Goal: Task Accomplishment & Management: Contribute content

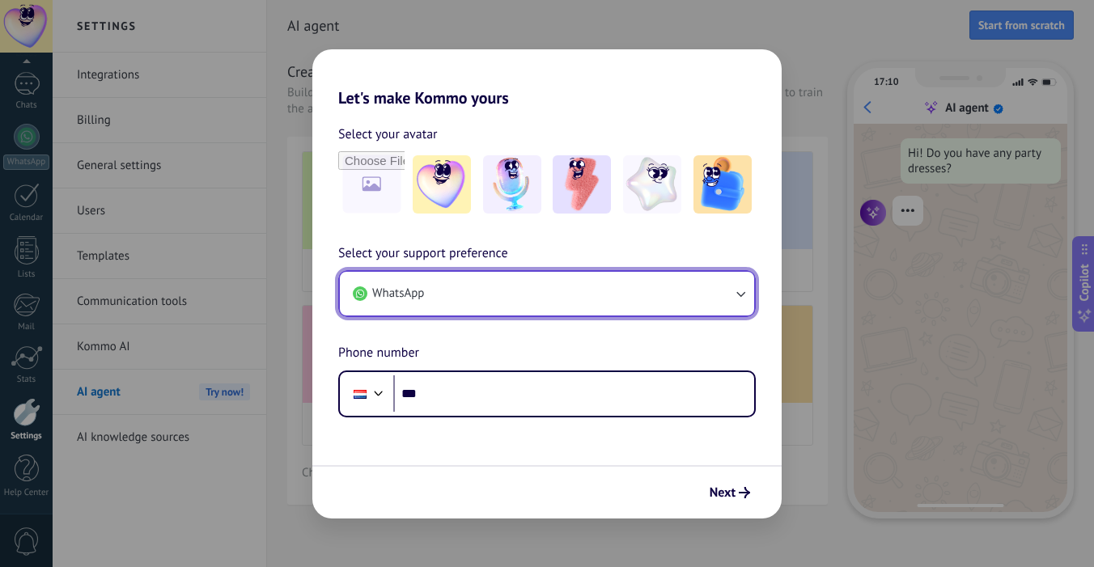
click at [493, 297] on button "WhatsApp" at bounding box center [547, 294] width 414 height 44
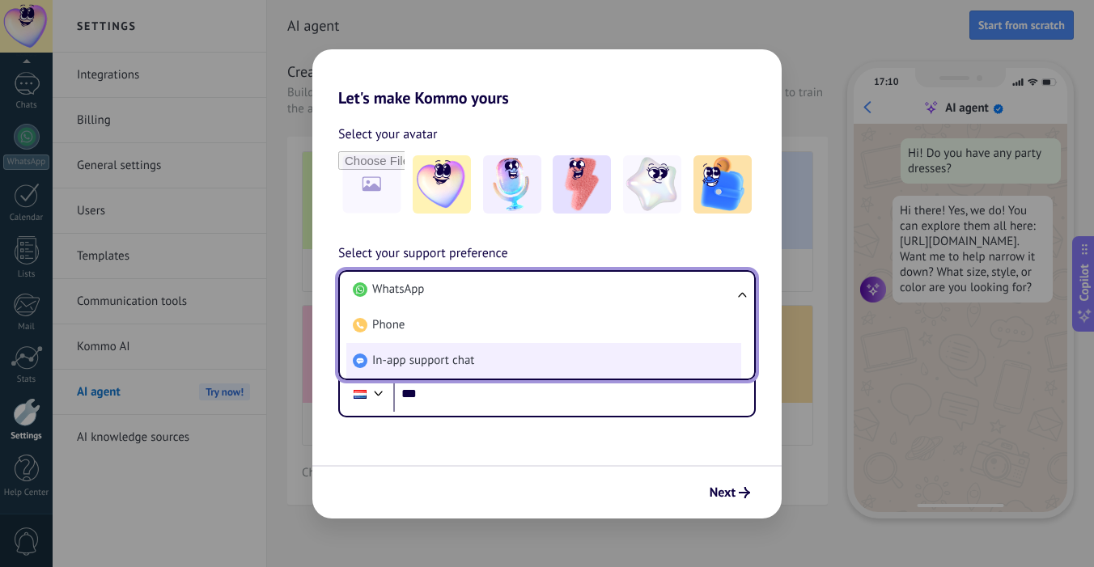
click at [488, 371] on li "In-app support chat" at bounding box center [543, 361] width 395 height 36
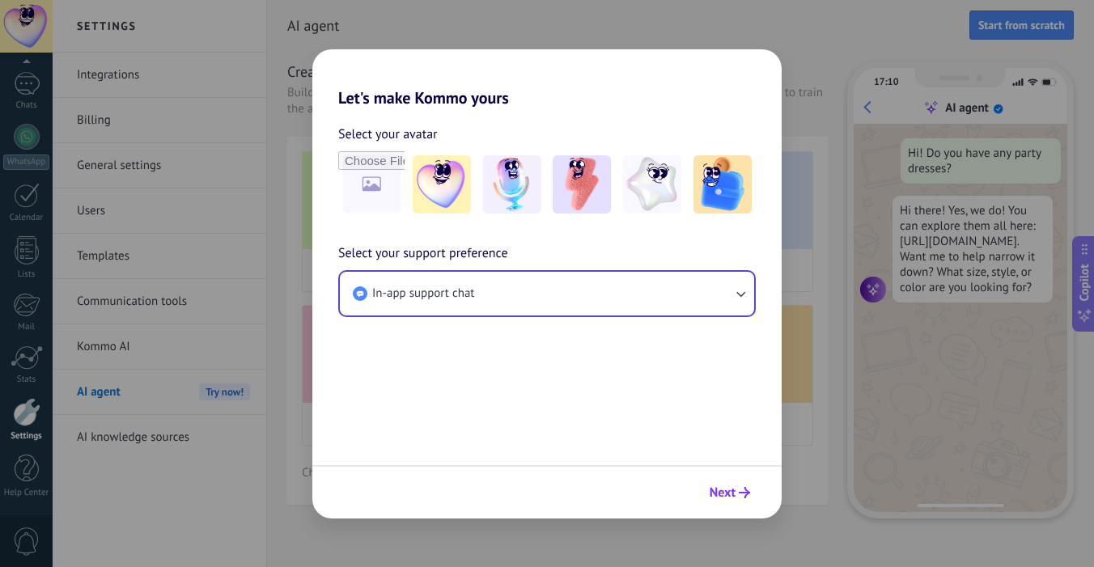
click at [729, 489] on span "Next" at bounding box center [723, 492] width 26 height 11
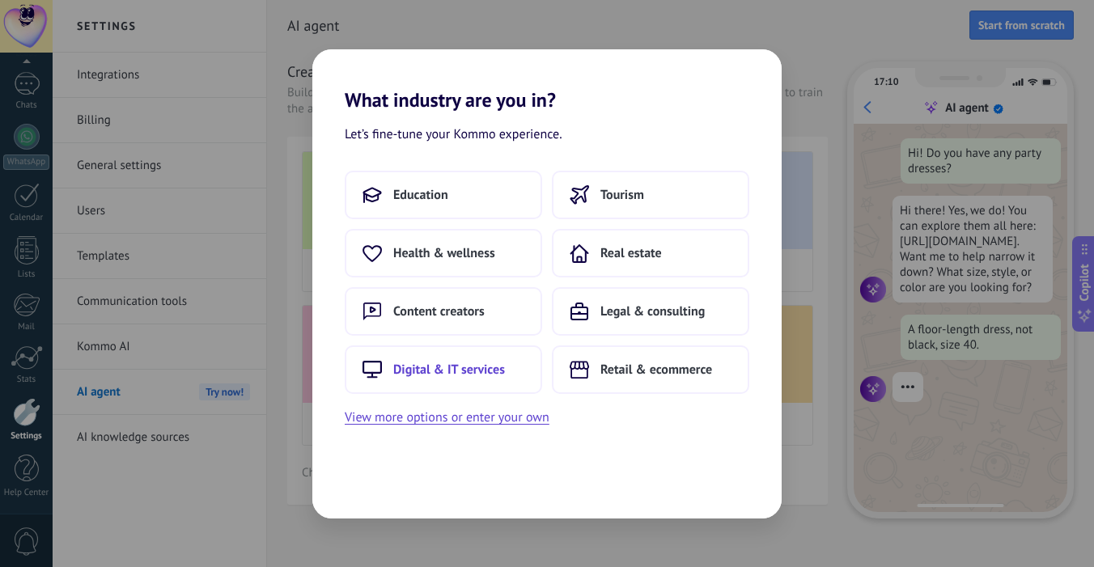
click at [507, 367] on button "Digital & IT services" at bounding box center [443, 370] width 197 height 49
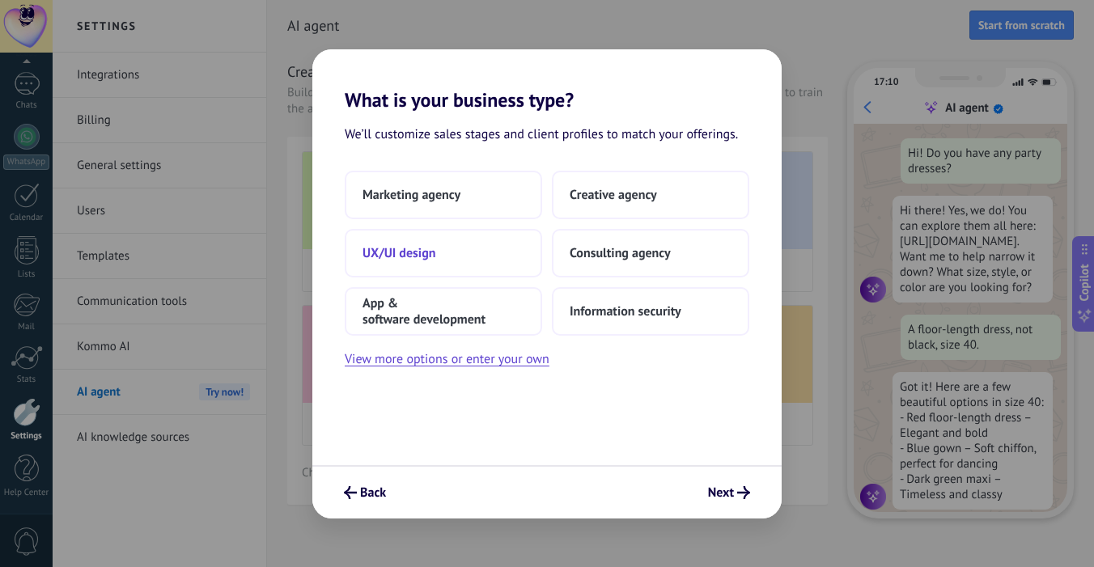
scroll to position [41, 0]
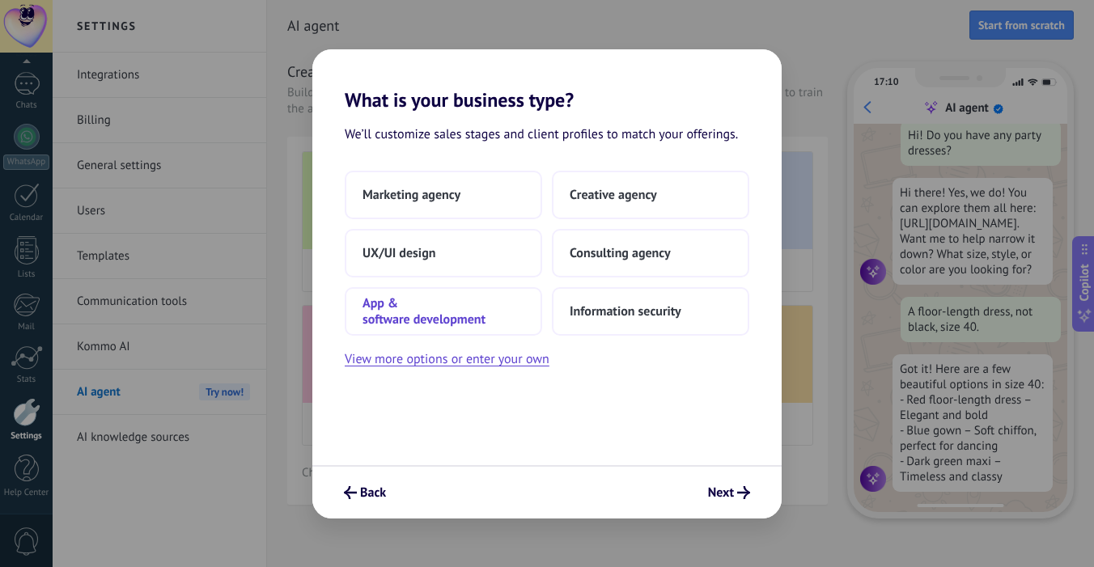
click at [501, 309] on span "App & software development" at bounding box center [444, 311] width 162 height 32
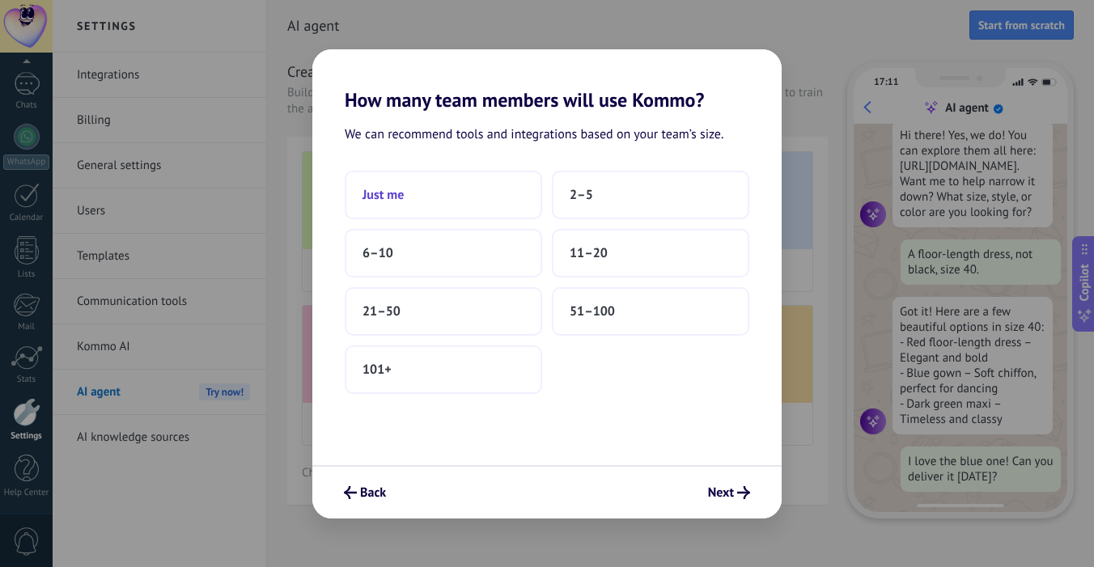
click at [484, 203] on button "Just me" at bounding box center [443, 195] width 197 height 49
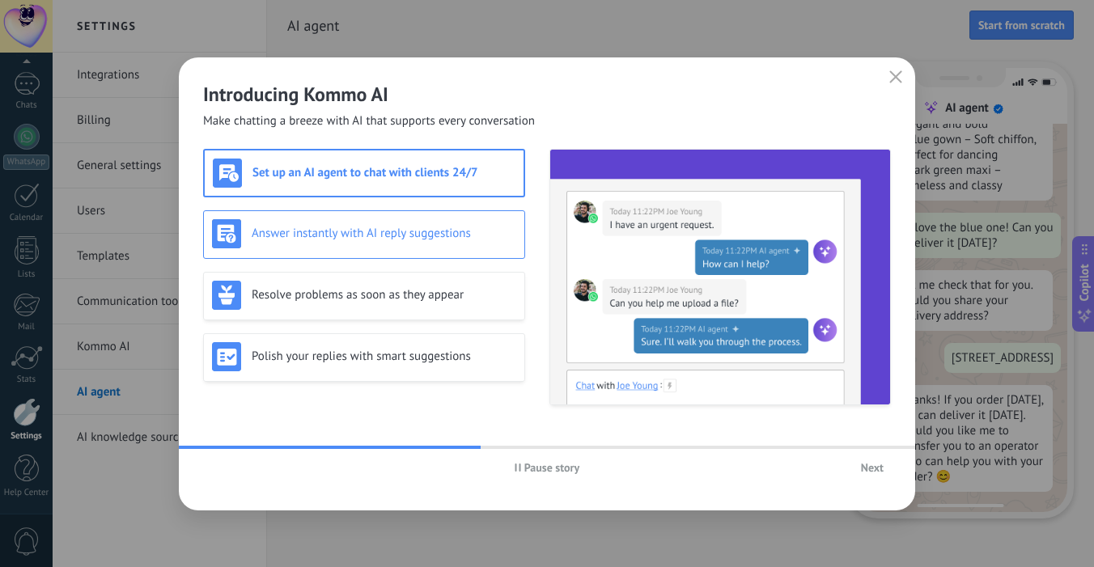
scroll to position [354, 0]
click at [403, 227] on h3 "Answer instantly with AI reply suggestions" at bounding box center [384, 233] width 265 height 15
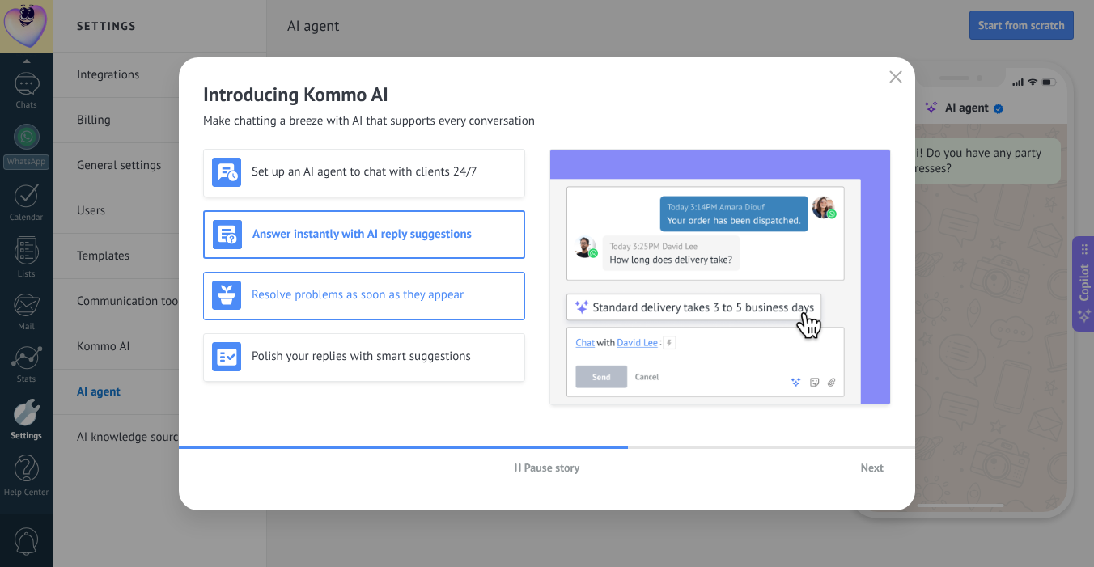
scroll to position [0, 0]
click at [375, 316] on div "Resolve problems as soon as they appear" at bounding box center [364, 296] width 322 height 49
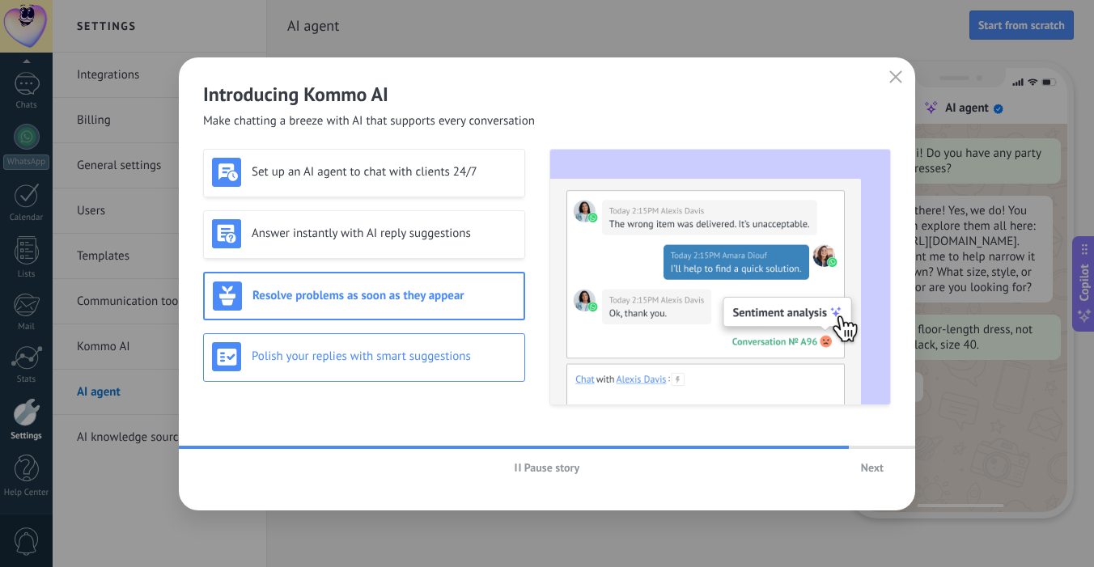
click at [349, 353] on h3 "Polish your replies with smart suggestions" at bounding box center [384, 356] width 265 height 15
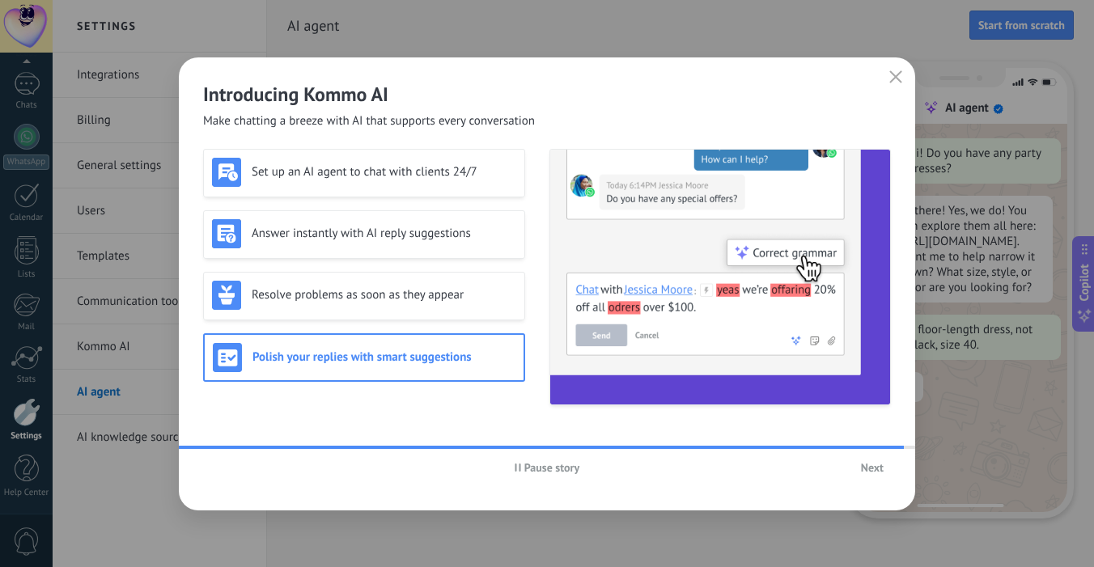
click at [533, 473] on span "Pause story" at bounding box center [552, 467] width 56 height 11
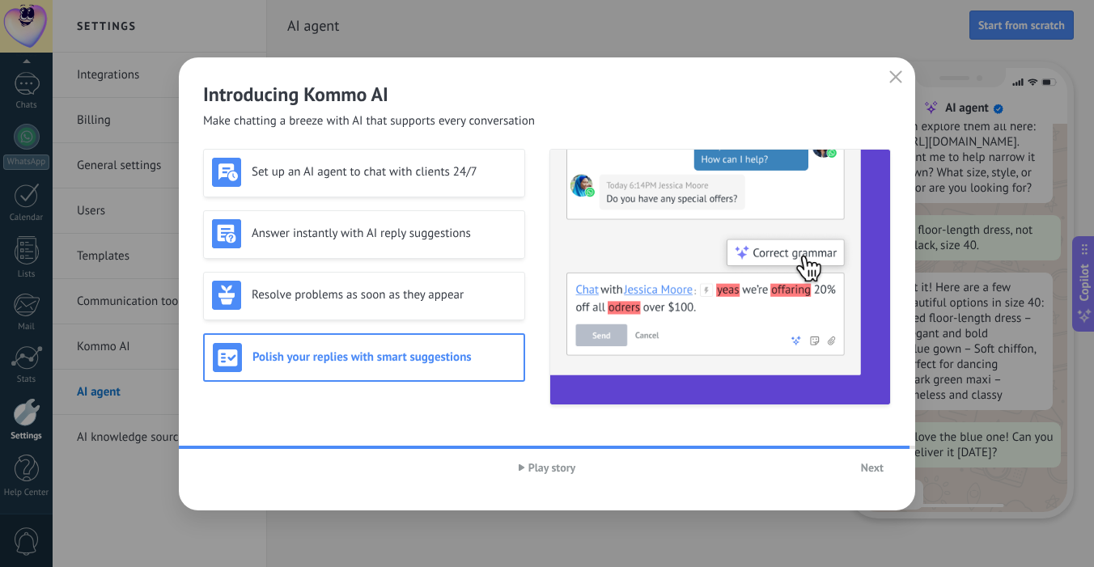
scroll to position [142, 0]
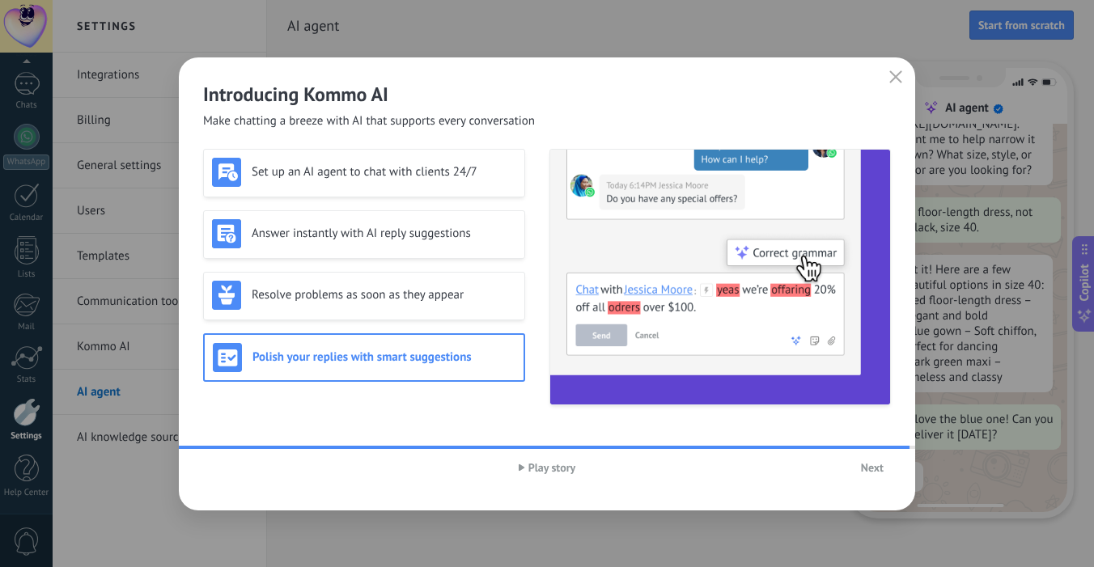
click at [877, 468] on span "Next" at bounding box center [872, 467] width 23 height 11
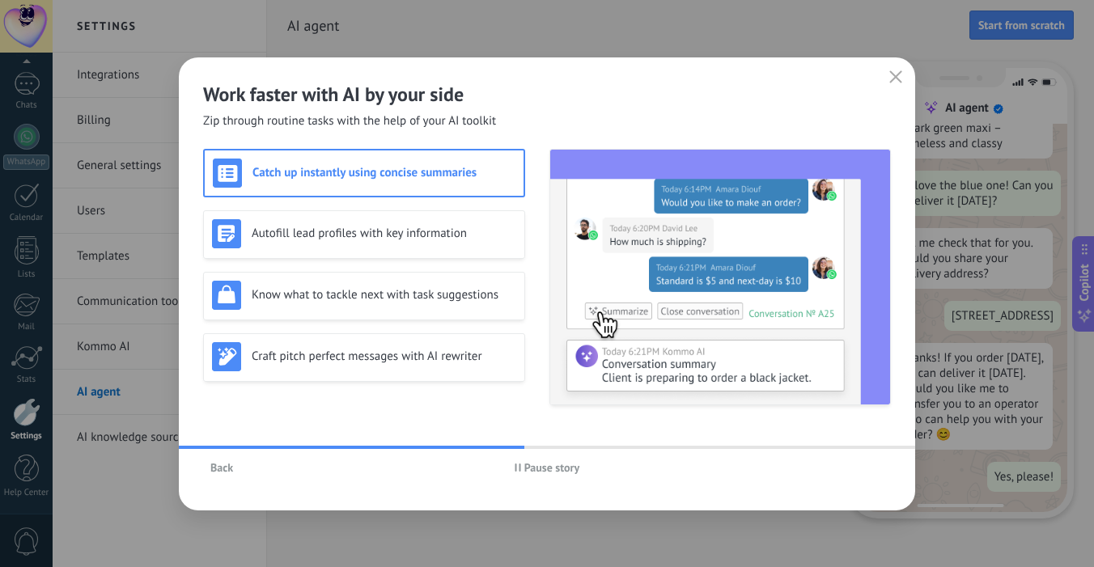
scroll to position [396, 0]
click at [536, 462] on span "Pause story" at bounding box center [552, 467] width 56 height 11
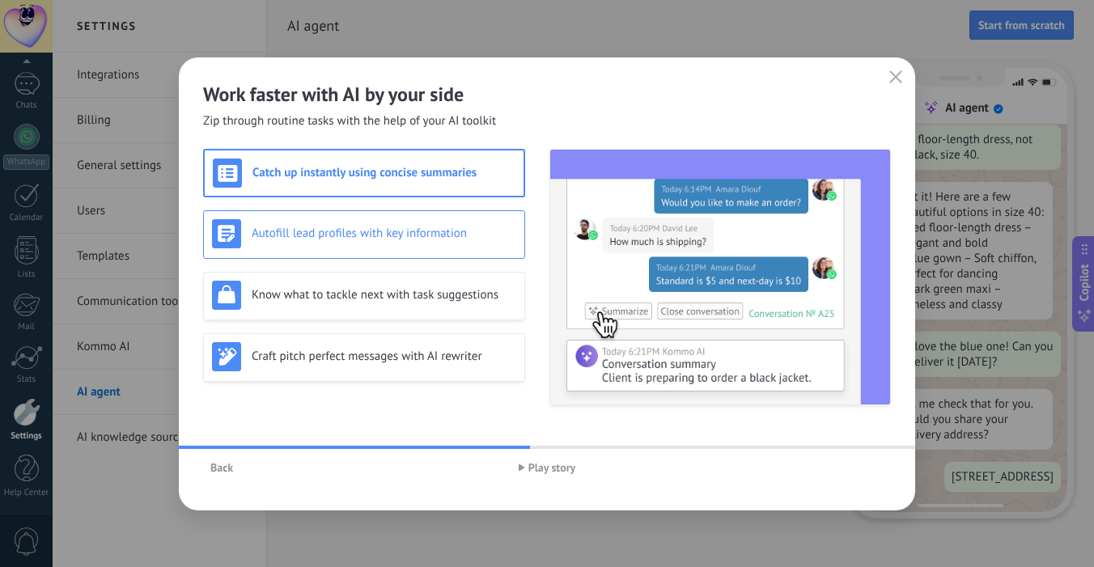
scroll to position [274, 0]
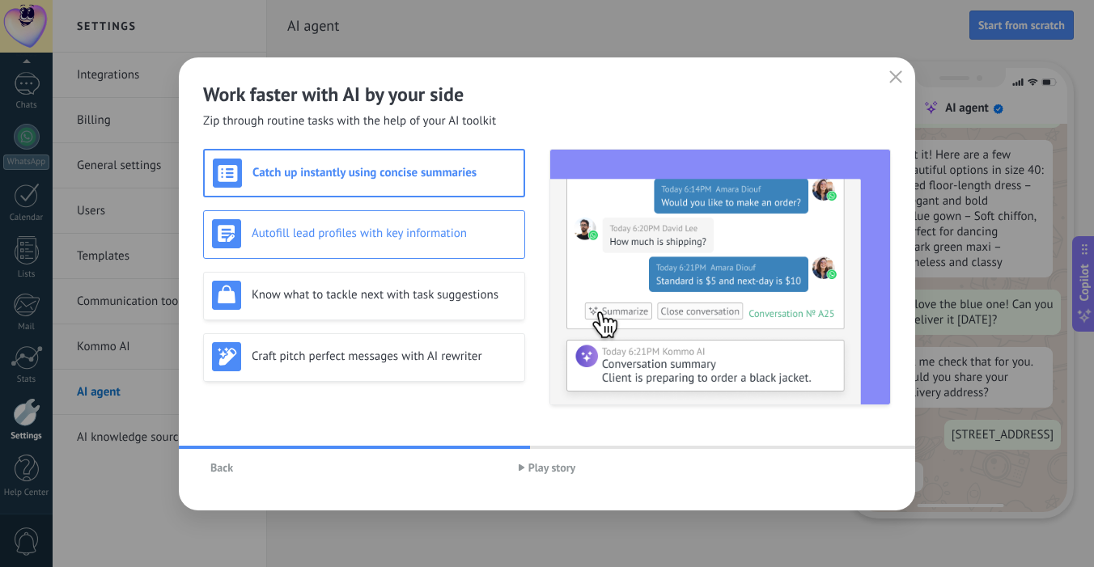
click at [410, 246] on div "Autofill lead profiles with key information" at bounding box center [364, 233] width 304 height 29
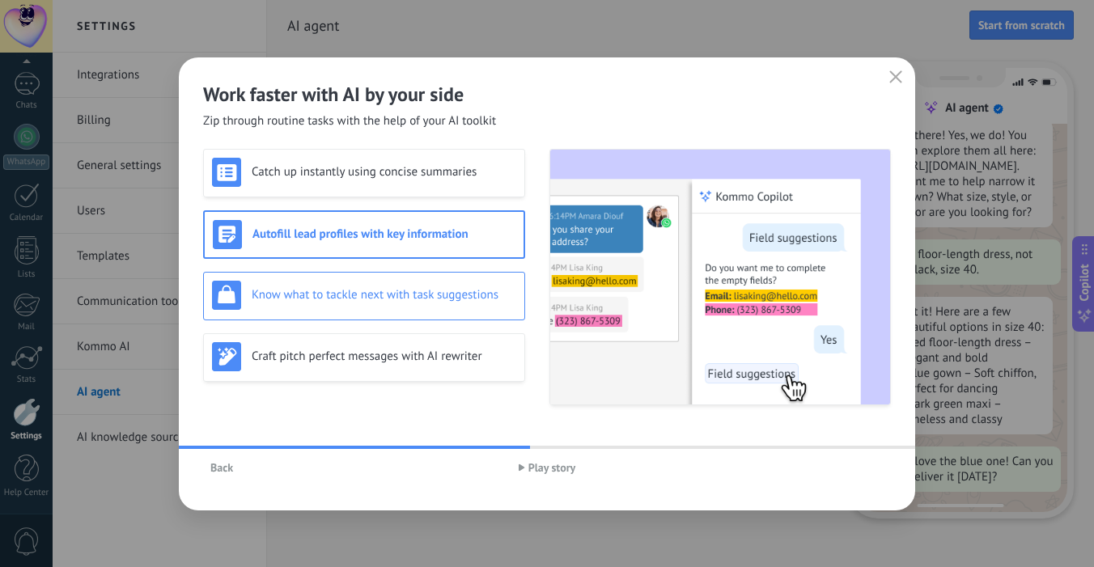
scroll to position [142, 0]
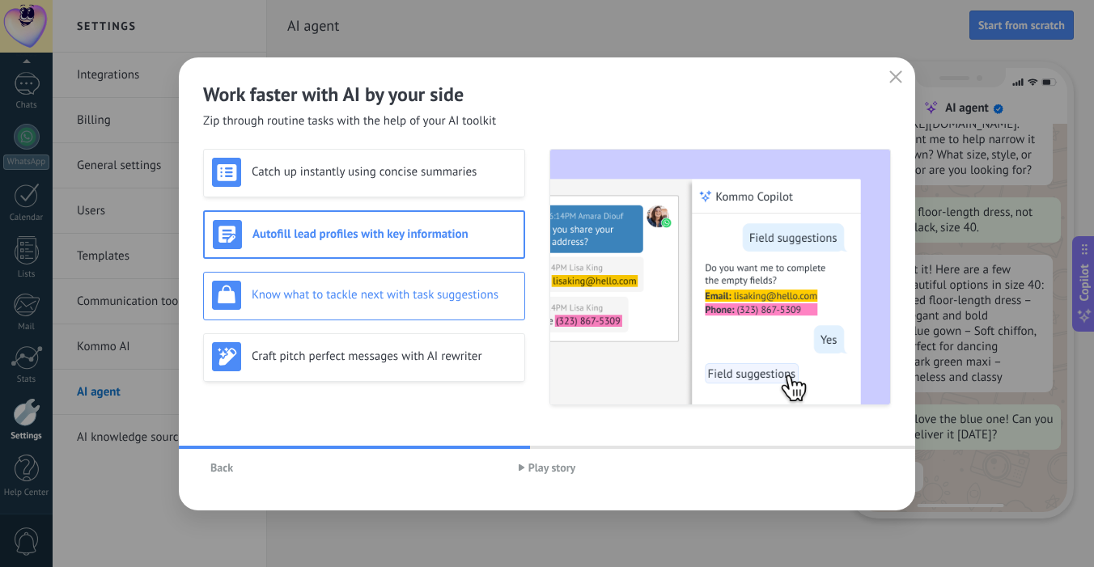
click at [351, 303] on div "Know what to tackle next with task suggestions" at bounding box center [364, 295] width 304 height 29
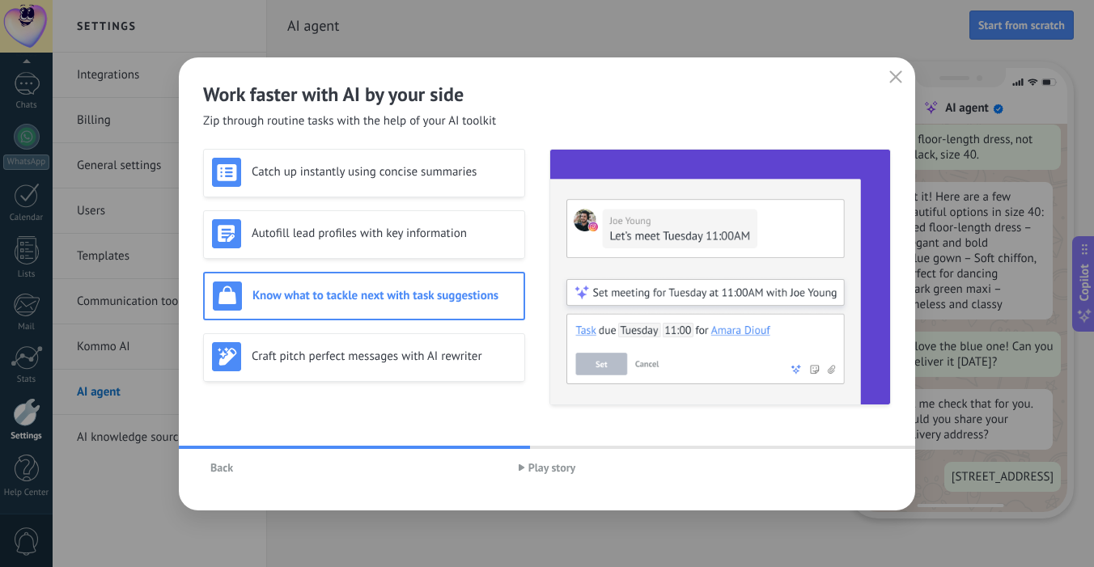
scroll to position [274, 0]
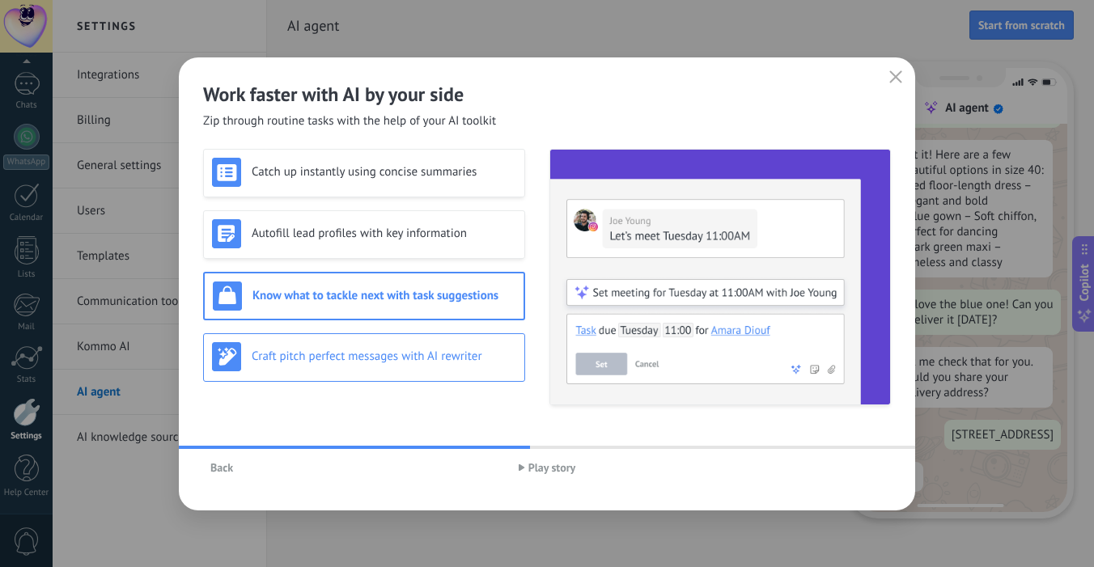
click at [335, 376] on div "Craft pitch perfect messages with AI rewriter" at bounding box center [364, 357] width 322 height 49
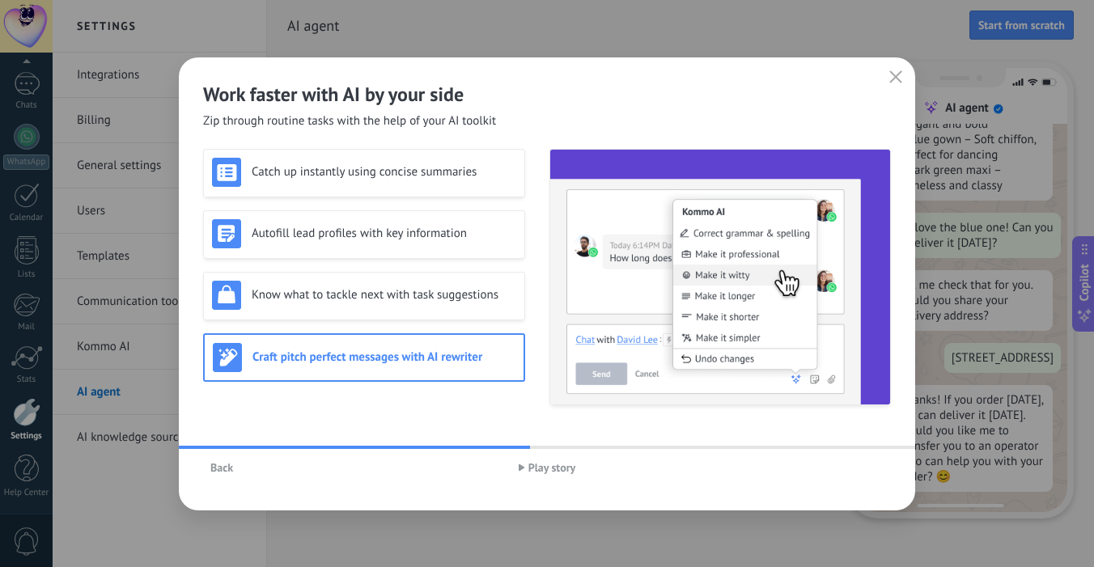
scroll to position [354, 0]
click at [528, 465] on span "Play story" at bounding box center [552, 467] width 48 height 11
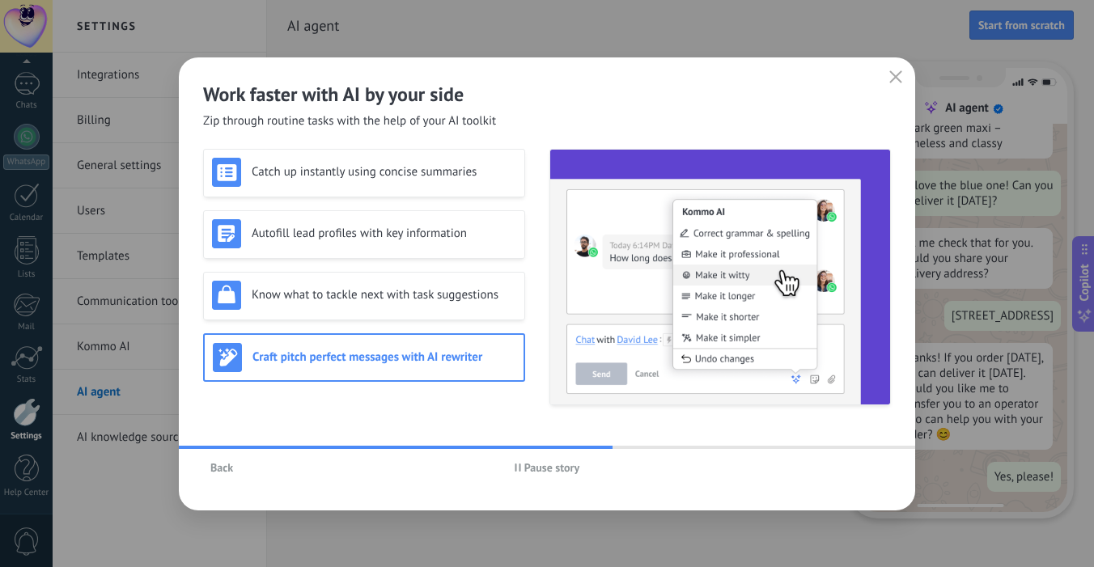
click at [887, 447] on div at bounding box center [547, 447] width 736 height 3
click at [515, 464] on icon "button" at bounding box center [518, 468] width 6 height 8
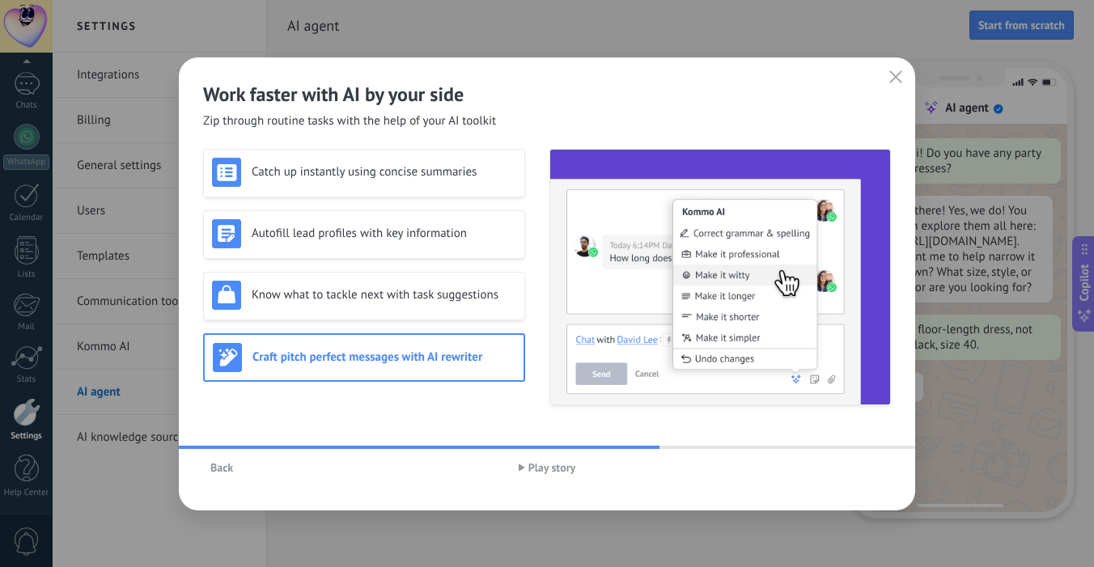
click at [425, 98] on h2 "Work faster with AI by your side" at bounding box center [547, 94] width 688 height 25
click at [455, 98] on h2 "Work faster with AI by your side" at bounding box center [547, 94] width 688 height 25
click at [361, 91] on h2 "Work faster with AI by your side" at bounding box center [547, 94] width 688 height 25
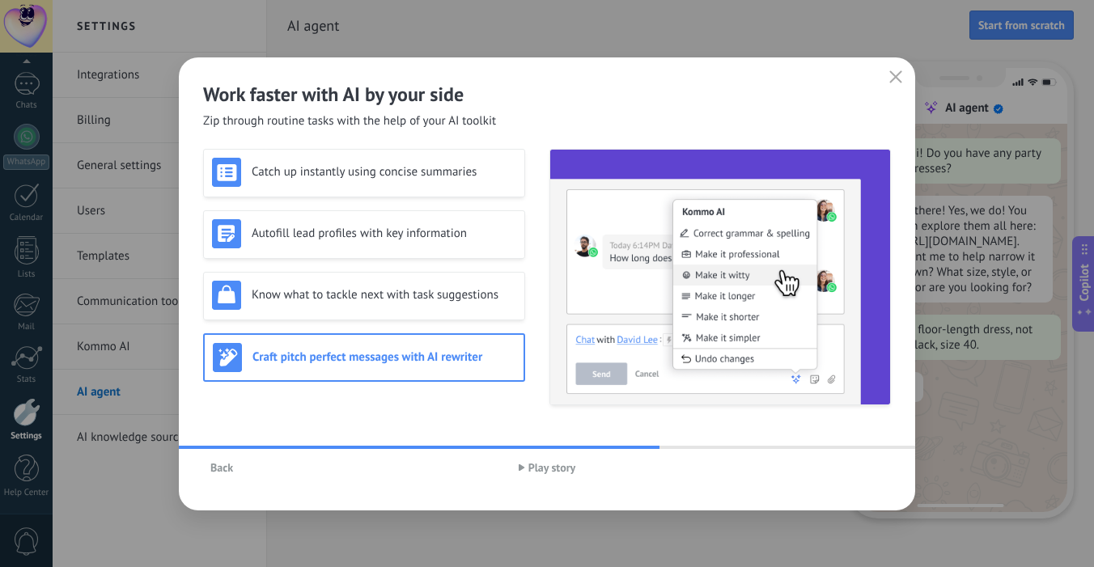
click at [334, 87] on h2 "Work faster with AI by your side" at bounding box center [547, 94] width 688 height 25
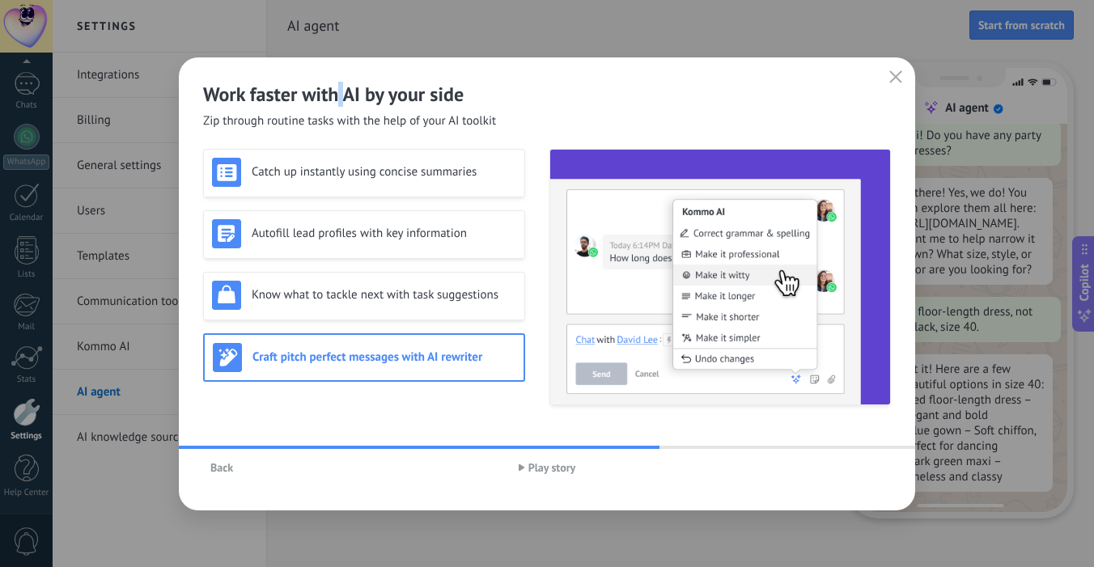
scroll to position [41, 0]
click at [295, 91] on h2 "Work faster with AI by your side" at bounding box center [547, 94] width 688 height 25
click at [249, 91] on h2 "Work faster with AI by your side" at bounding box center [547, 94] width 688 height 25
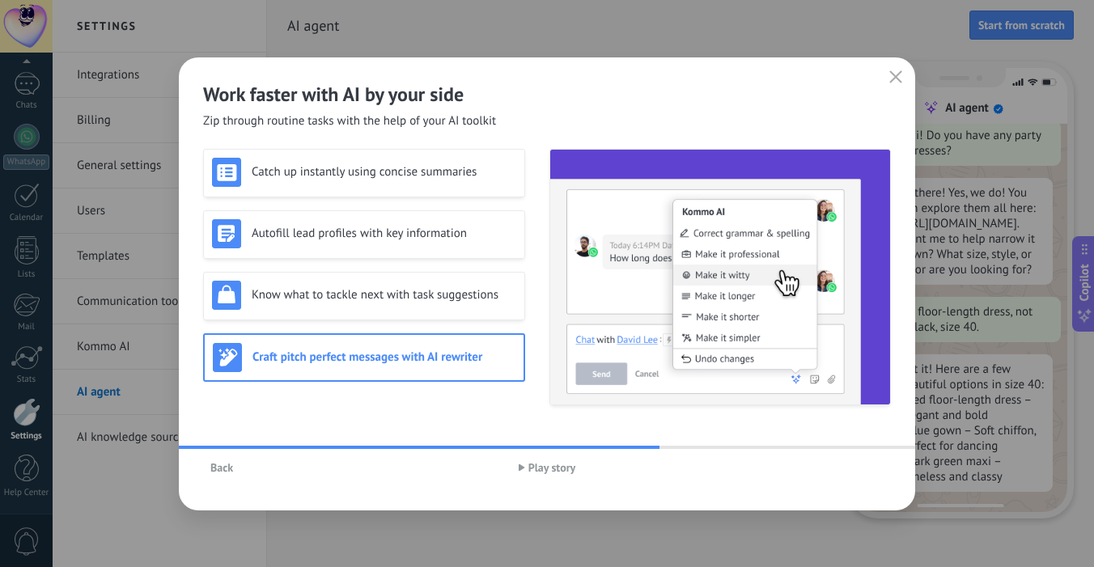
click at [246, 91] on h2 "Work faster with AI by your side" at bounding box center [547, 94] width 688 height 25
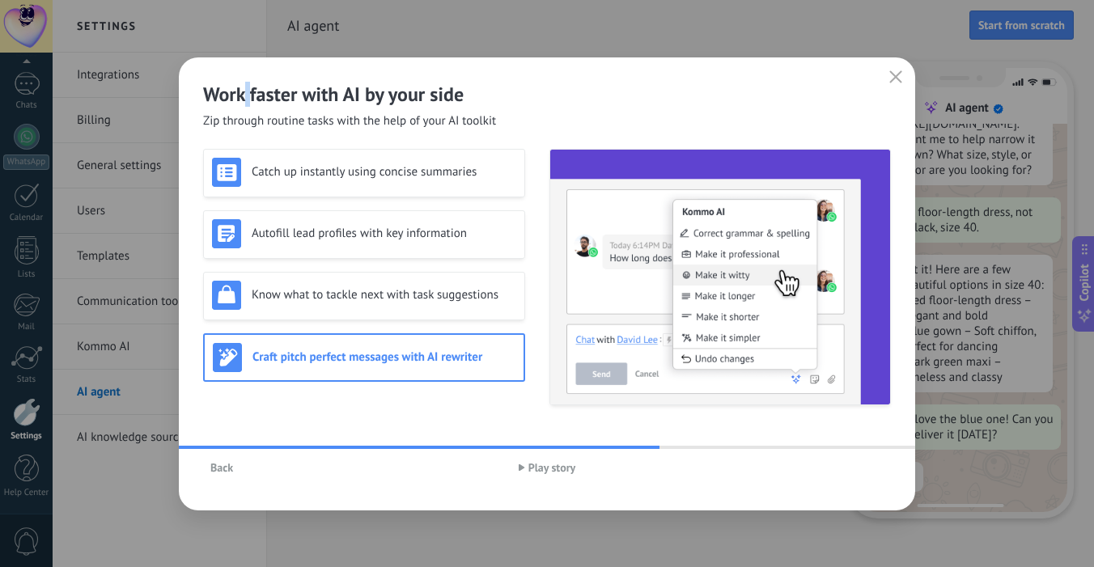
scroll to position [142, 0]
click at [296, 100] on h2 "Work faster with AI by your side" at bounding box center [547, 94] width 688 height 25
click at [342, 96] on h2 "Work faster with AI by your side" at bounding box center [547, 94] width 688 height 25
click at [341, 96] on h2 "Work faster with AI by your side" at bounding box center [547, 94] width 688 height 25
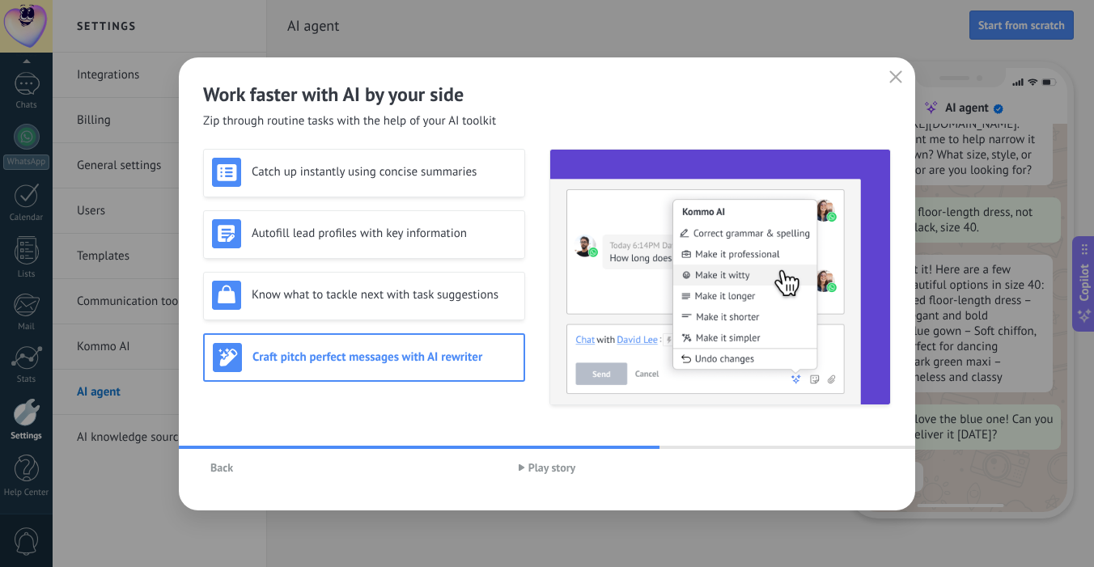
click at [553, 471] on span "Play story" at bounding box center [552, 467] width 48 height 11
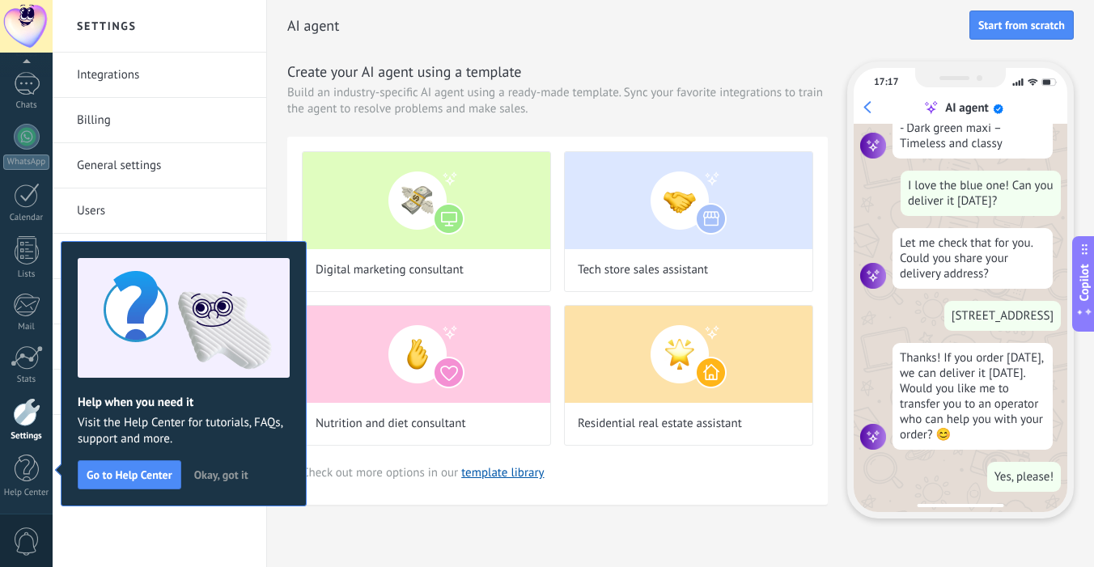
scroll to position [396, 0]
click at [243, 477] on span "Okay, got it" at bounding box center [221, 474] width 54 height 11
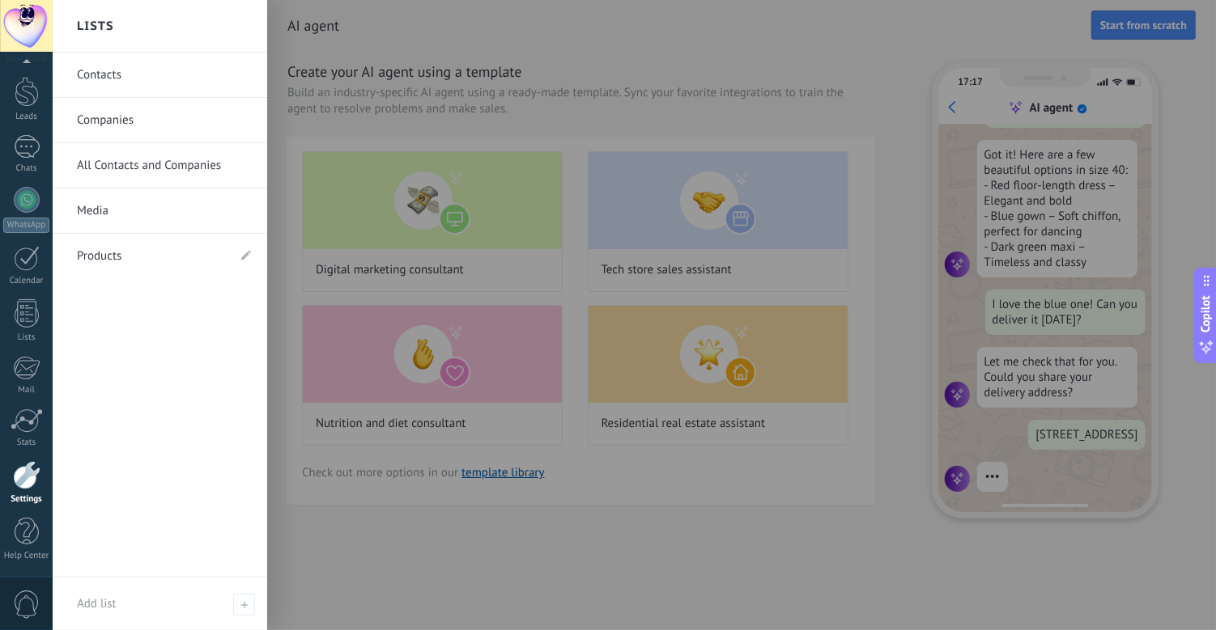
scroll to position [260, 0]
click at [631, 109] on div at bounding box center [661, 315] width 1216 height 630
click at [571, 74] on div at bounding box center [661, 315] width 1216 height 630
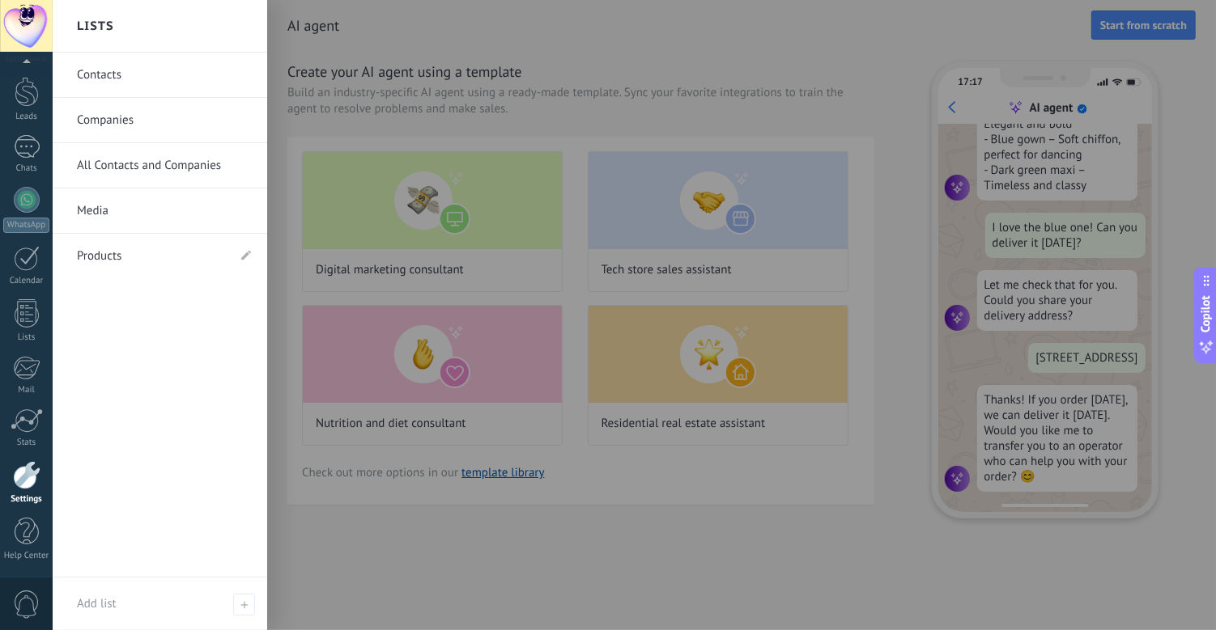
scroll to position [337, 0]
click at [615, 198] on div at bounding box center [661, 315] width 1216 height 630
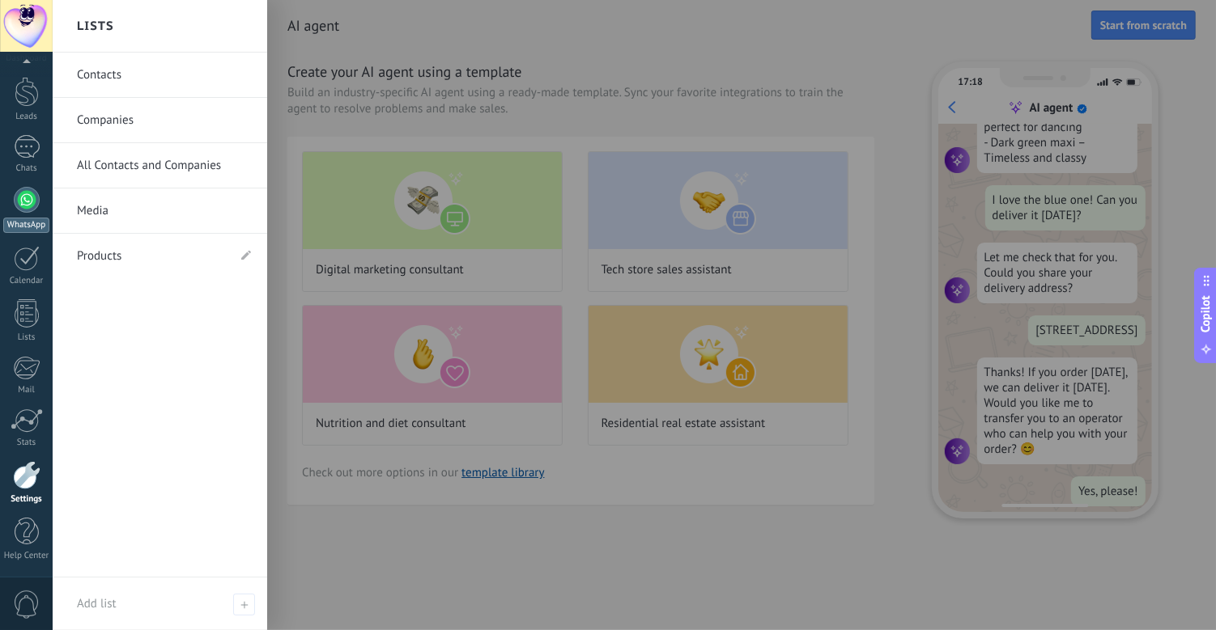
scroll to position [379, 0]
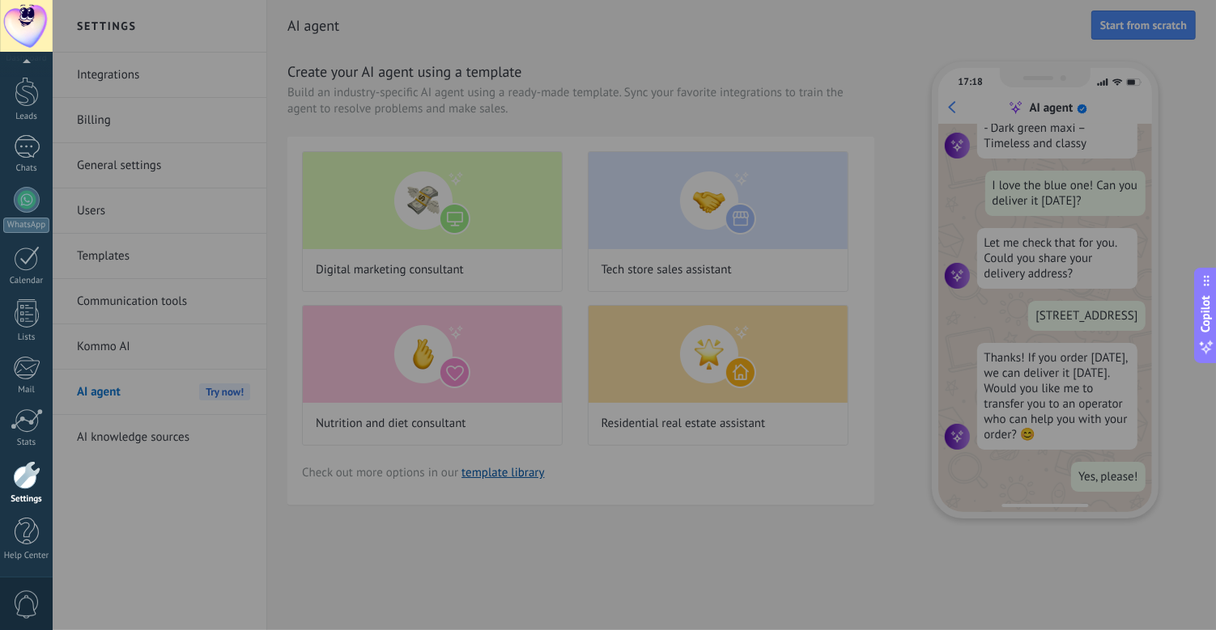
click at [443, 477] on div at bounding box center [661, 315] width 1216 height 630
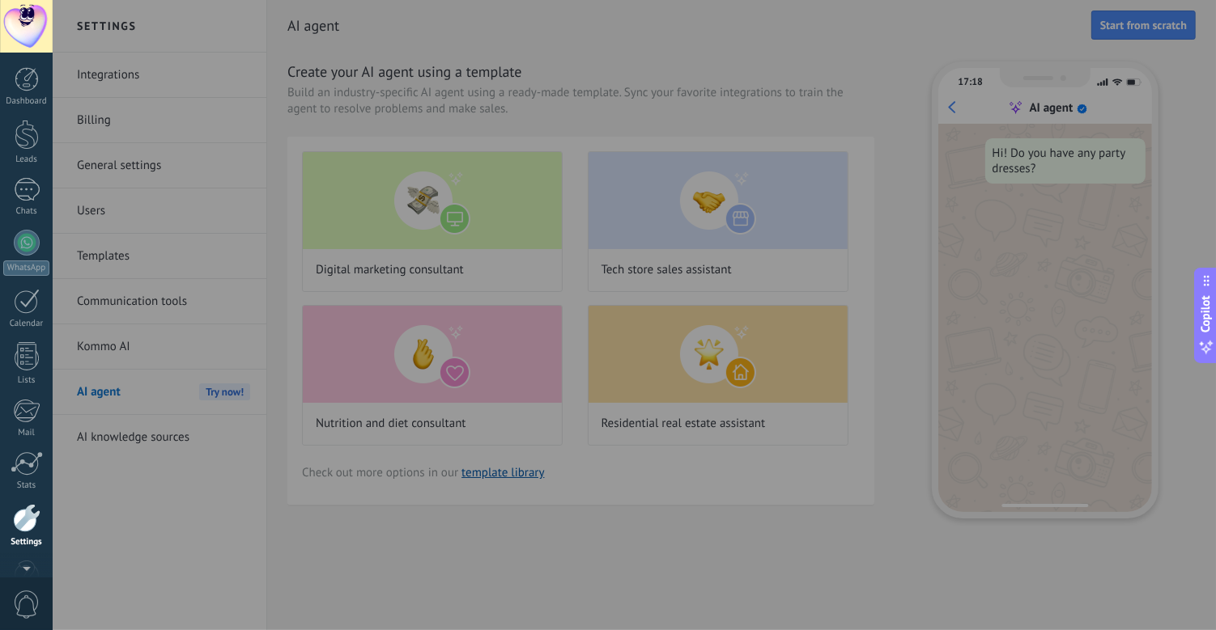
click at [30, 57] on div "Dashboard Leads Chats WhatsApp Customers" at bounding box center [52, 315] width 105 height 525
click at [403, 40] on div at bounding box center [661, 315] width 1216 height 630
drag, startPoint x: 403, startPoint y: 40, endPoint x: 16, endPoint y: 193, distance: 416.0
click at [16, 193] on div "© 2025 All rights reserved | Terms of Use Contact Support Artem Plv Account ID …" at bounding box center [26, 315] width 53 height 630
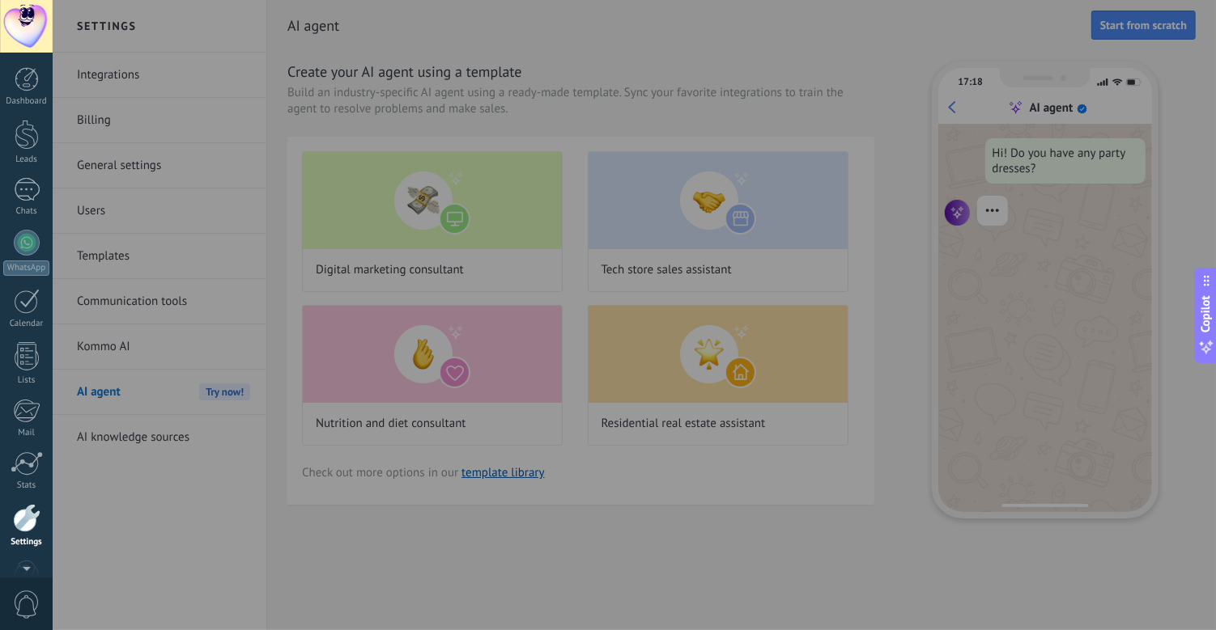
click at [592, 79] on div at bounding box center [661, 315] width 1216 height 630
click at [587, 79] on div at bounding box center [661, 315] width 1216 height 630
click at [585, 79] on div at bounding box center [661, 315] width 1216 height 630
drag, startPoint x: 585, startPoint y: 79, endPoint x: 562, endPoint y: 79, distance: 22.7
click at [585, 79] on div at bounding box center [661, 315] width 1216 height 630
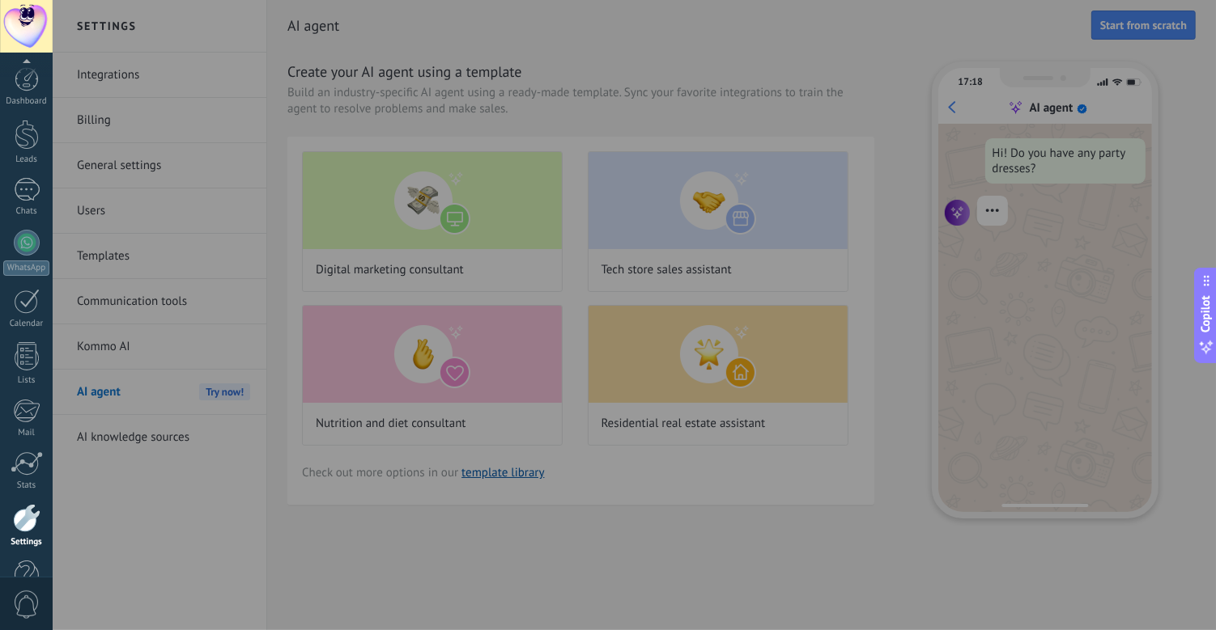
scroll to position [43, 0]
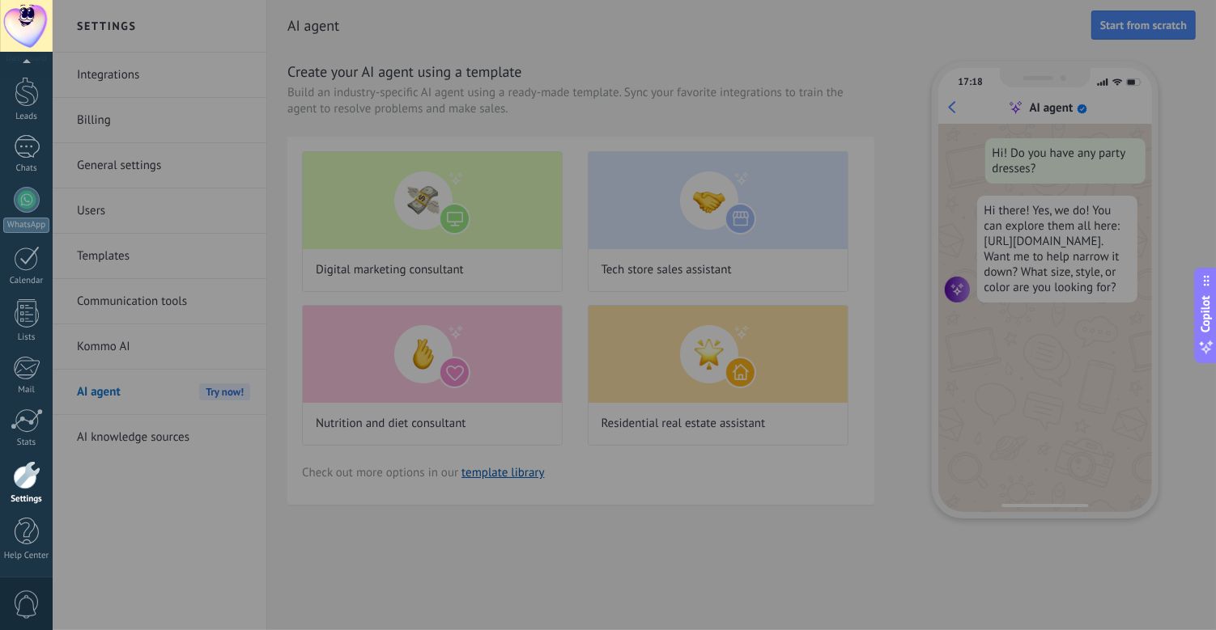
click at [1093, 285] on use at bounding box center [1206, 281] width 6 height 11
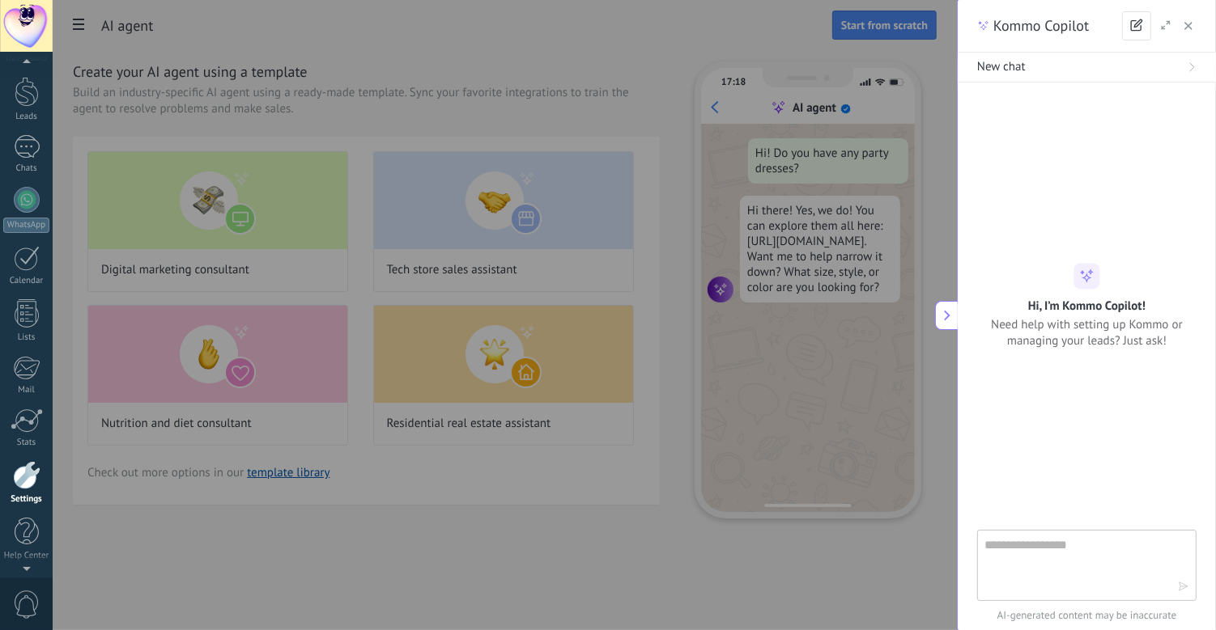
click at [842, 224] on div at bounding box center [661, 315] width 1216 height 630
click at [417, 193] on div at bounding box center [661, 315] width 1216 height 630
click at [1093, 22] on span "button" at bounding box center [1188, 25] width 8 height 11
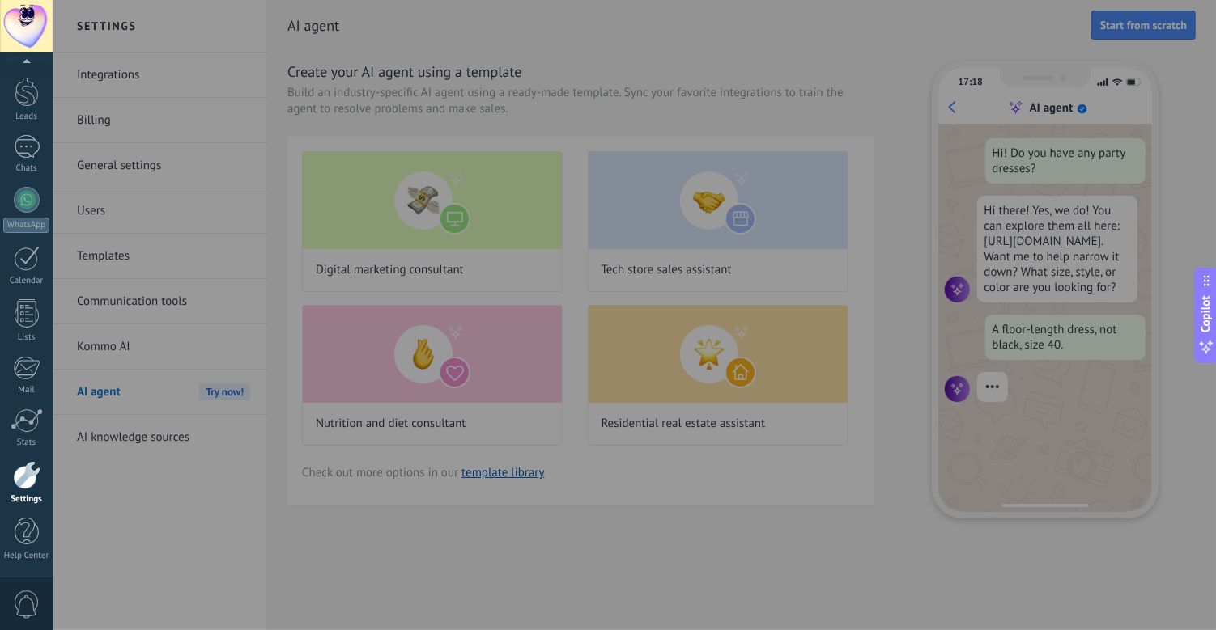
click at [556, 442] on div at bounding box center [661, 315] width 1216 height 630
click at [396, 112] on div at bounding box center [661, 315] width 1216 height 630
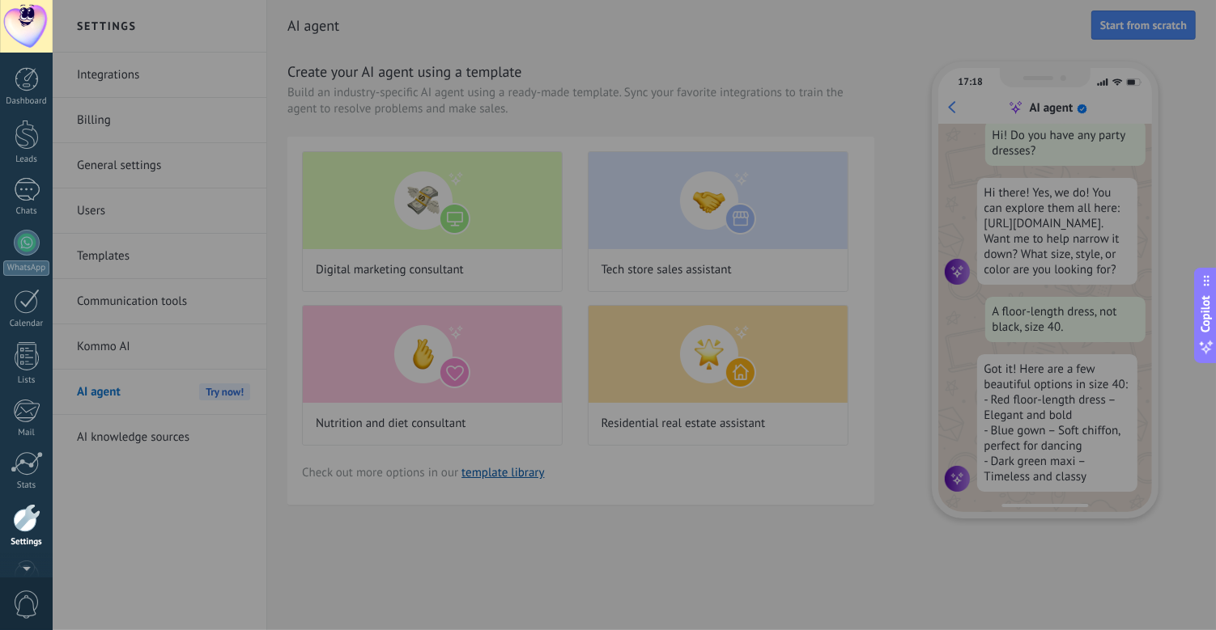
scroll to position [31, 0]
click at [62, 24] on div at bounding box center [661, 315] width 1216 height 630
click at [369, 83] on div at bounding box center [661, 315] width 1216 height 630
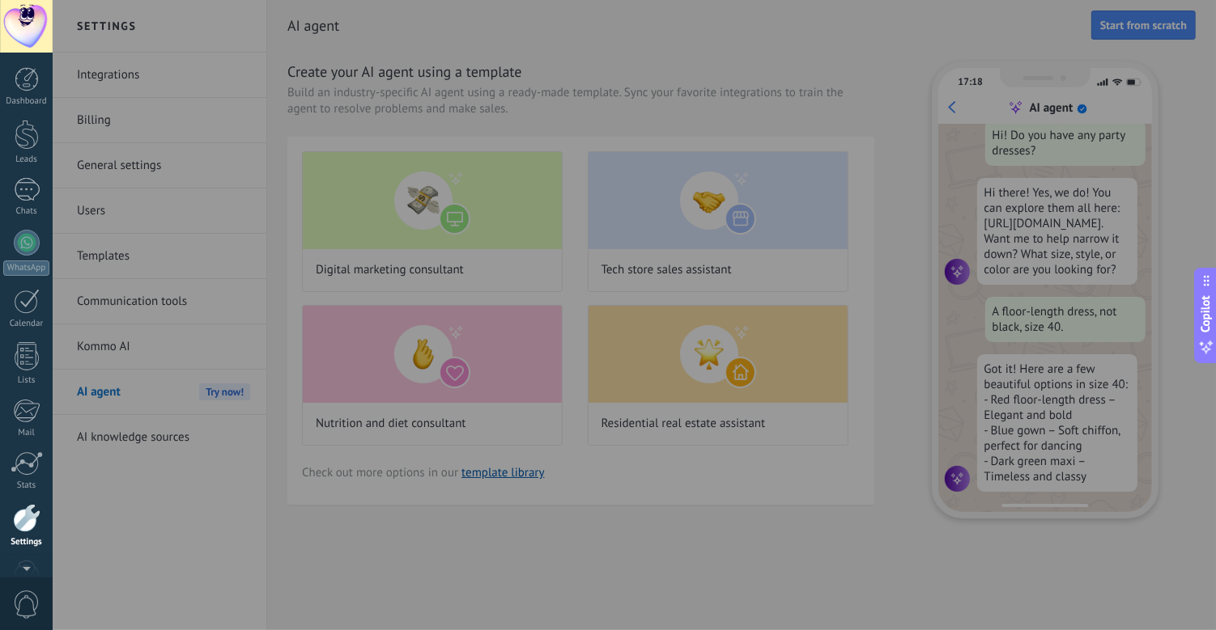
click at [369, 83] on div at bounding box center [661, 315] width 1216 height 630
click at [363, 83] on div at bounding box center [661, 315] width 1216 height 630
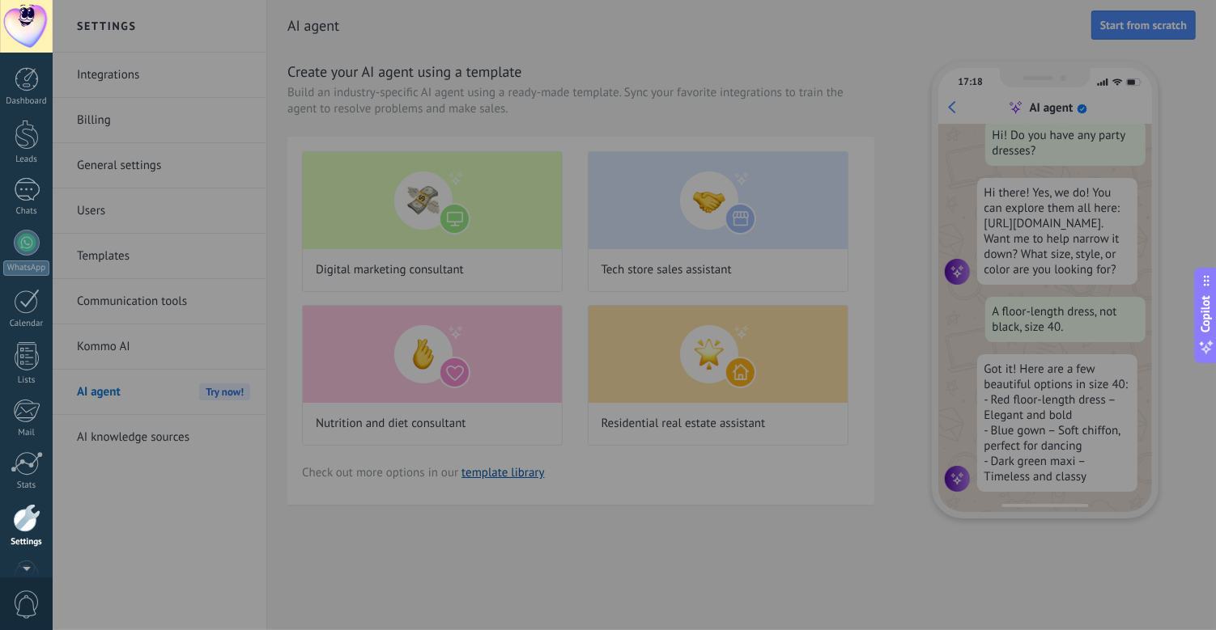
click at [363, 83] on div at bounding box center [661, 315] width 1216 height 630
click at [151, 376] on div at bounding box center [661, 315] width 1216 height 630
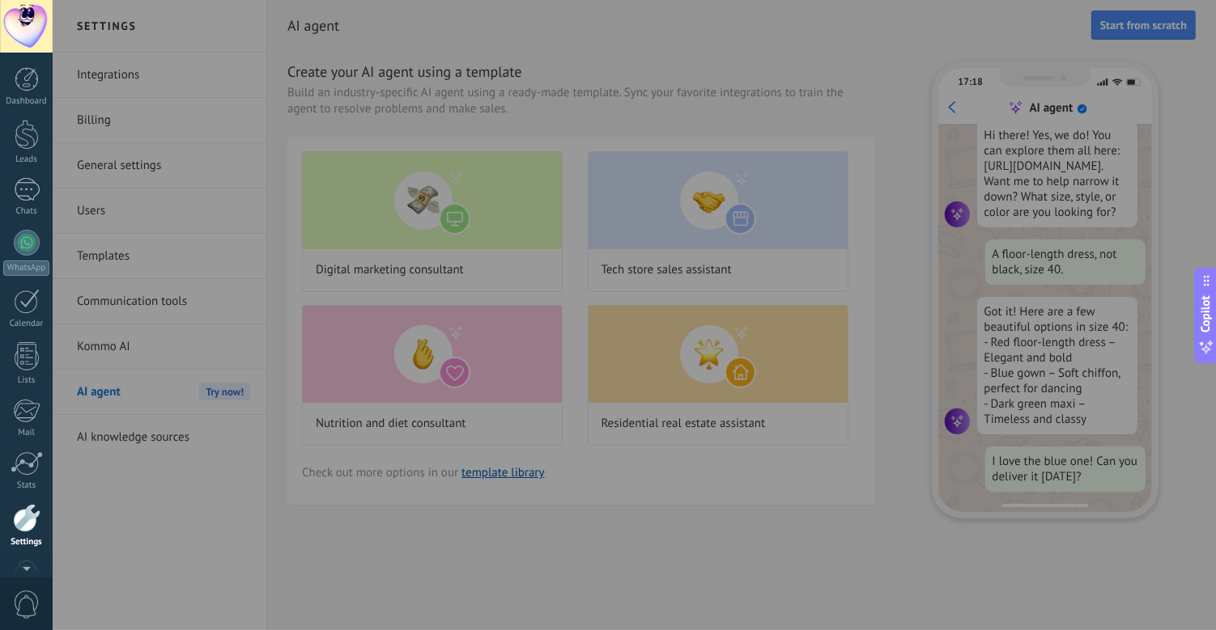
drag, startPoint x: 120, startPoint y: 428, endPoint x: 108, endPoint y: 424, distance: 12.8
click at [108, 424] on div at bounding box center [661, 315] width 1216 height 630
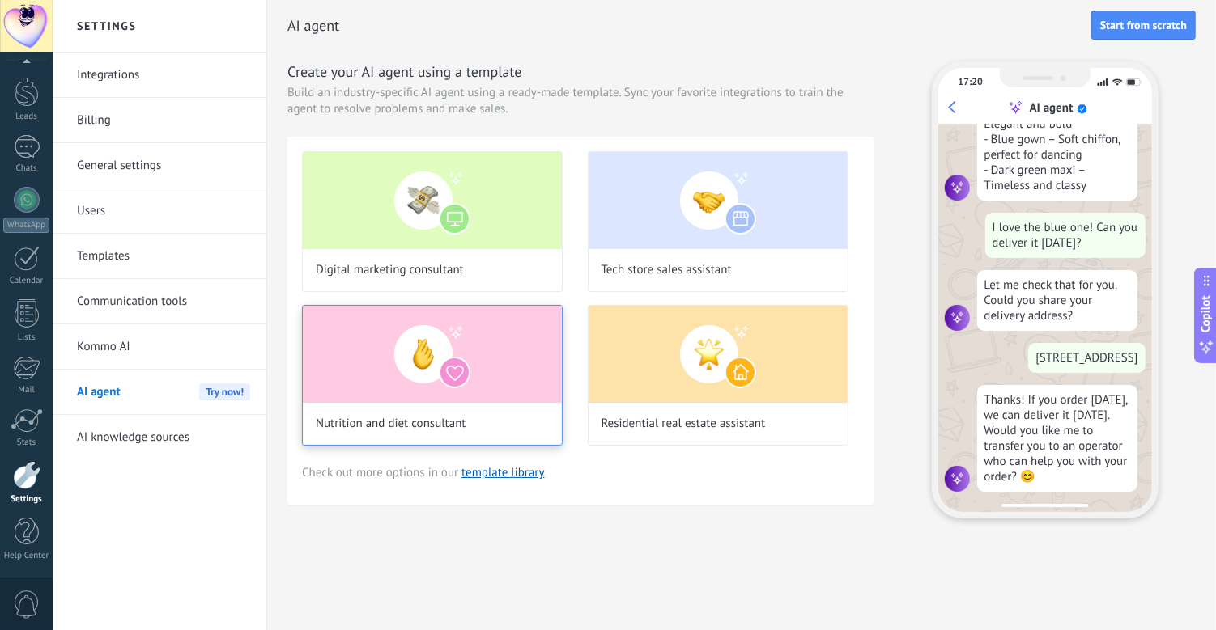
scroll to position [337, 0]
click at [480, 373] on img at bounding box center [432, 354] width 259 height 97
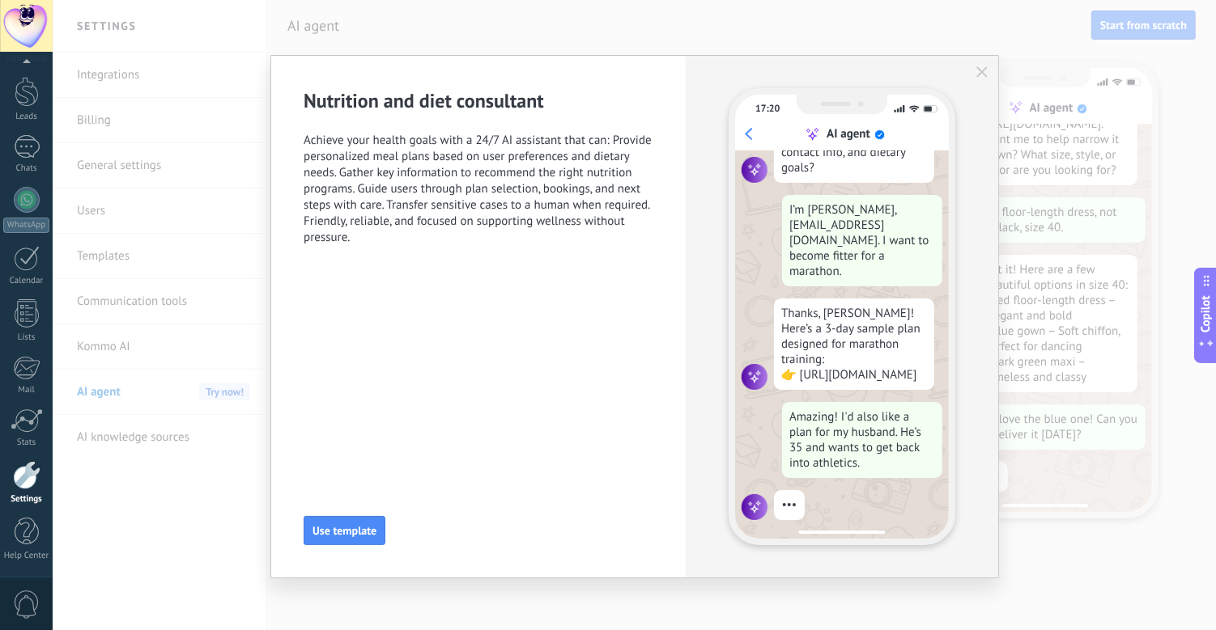
scroll to position [130, 0]
click at [365, 538] on button "Use template" at bounding box center [344, 530] width 82 height 29
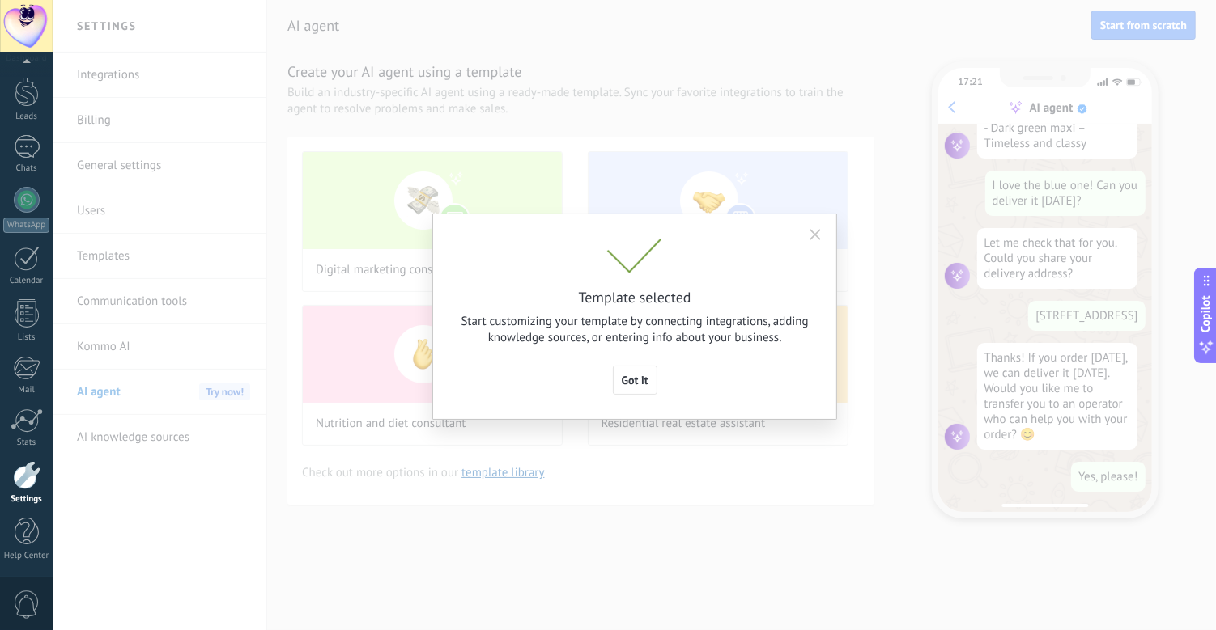
scroll to position [0, 0]
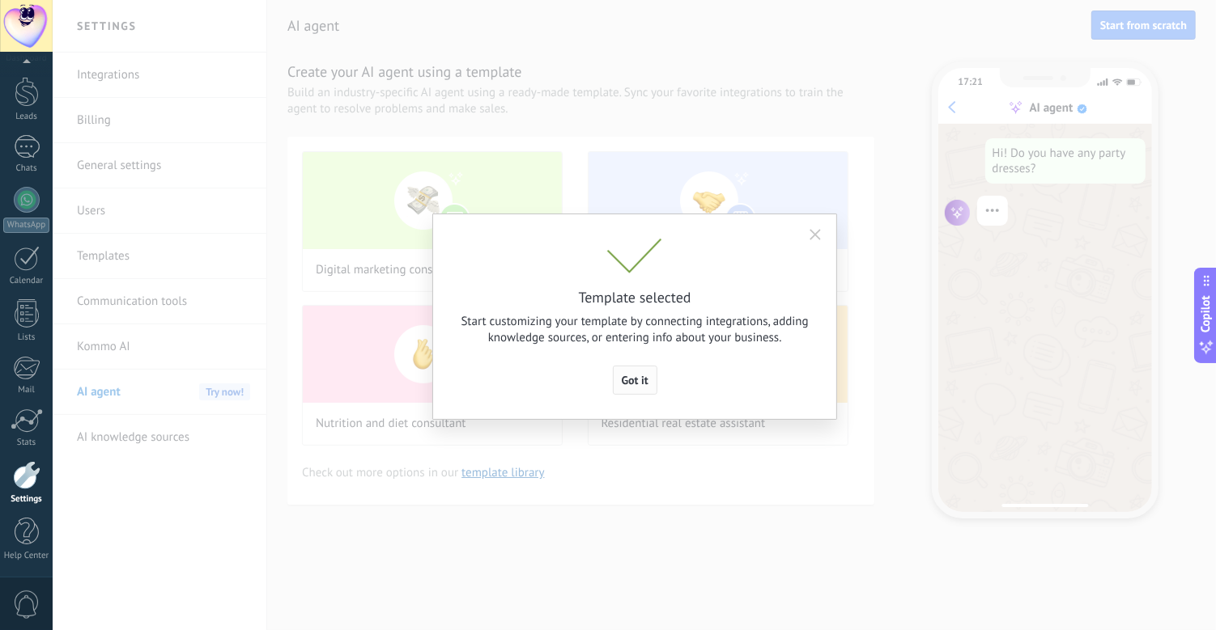
click at [638, 381] on span "Got it" at bounding box center [635, 380] width 27 height 11
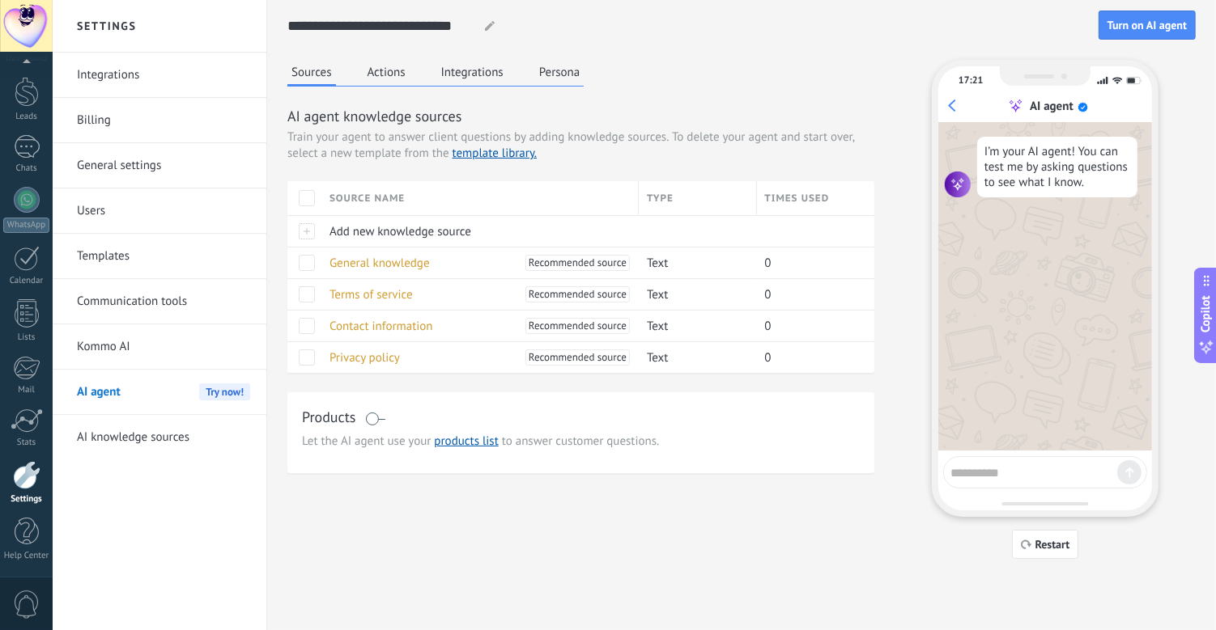
click at [973, 475] on textarea at bounding box center [1033, 469] width 167 height 19
click at [406, 262] on span "General knowledge" at bounding box center [379, 263] width 100 height 15
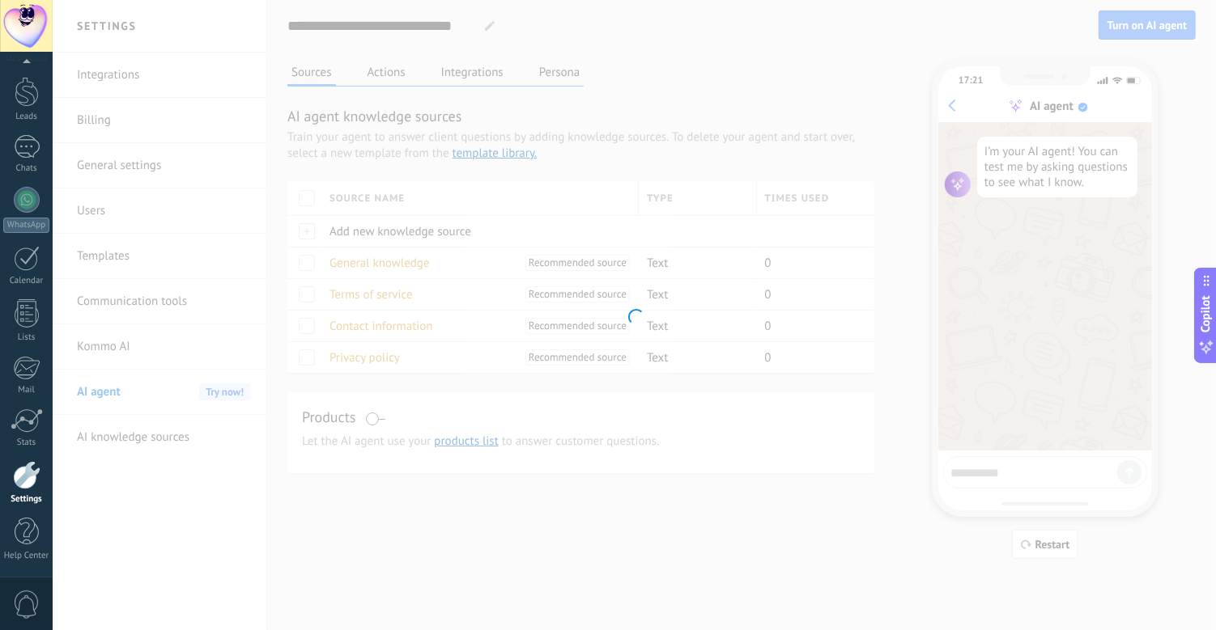
type input "**********"
type textarea "**********"
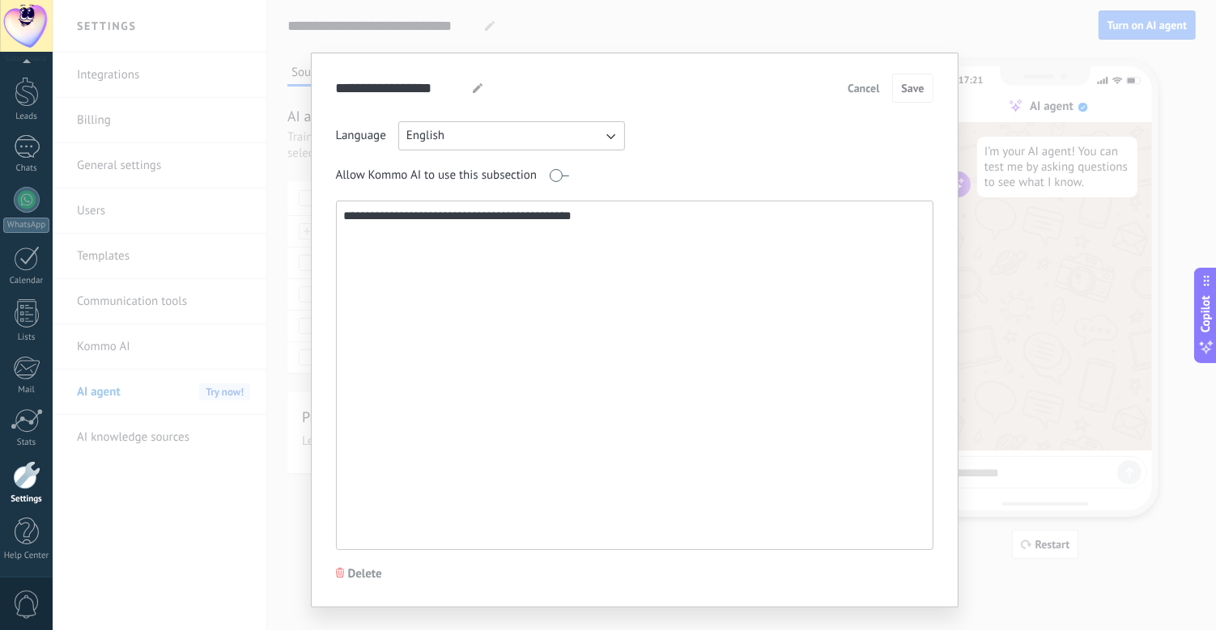
click at [584, 140] on button "English" at bounding box center [511, 135] width 227 height 29
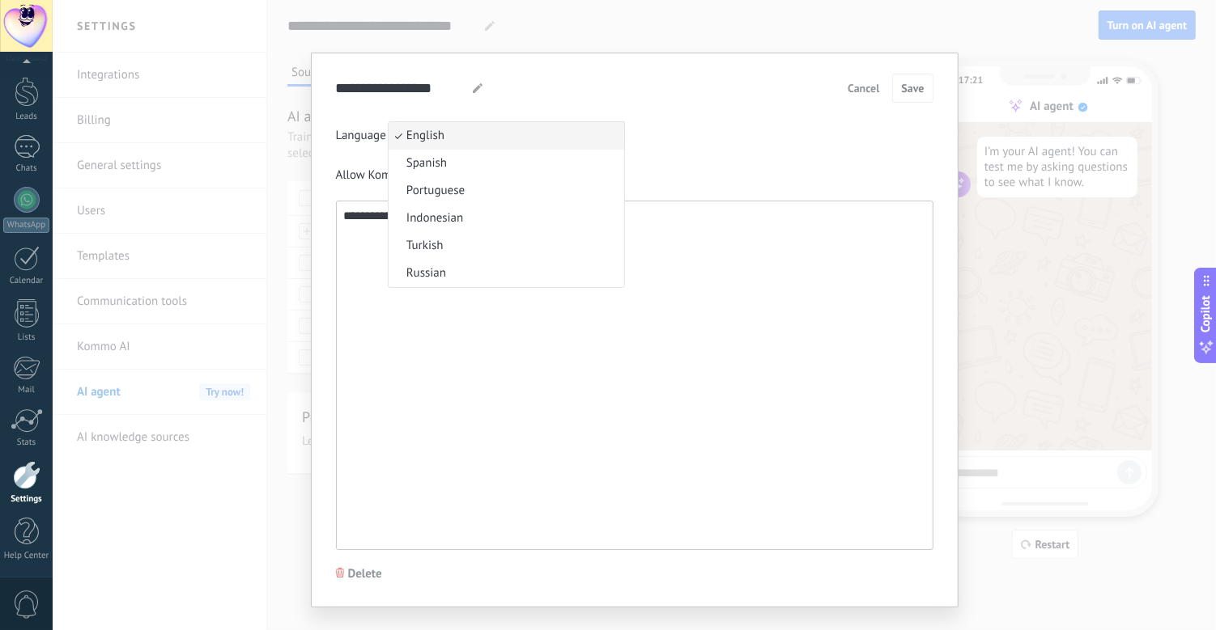
click at [737, 91] on div "**********" at bounding box center [634, 88] width 597 height 29
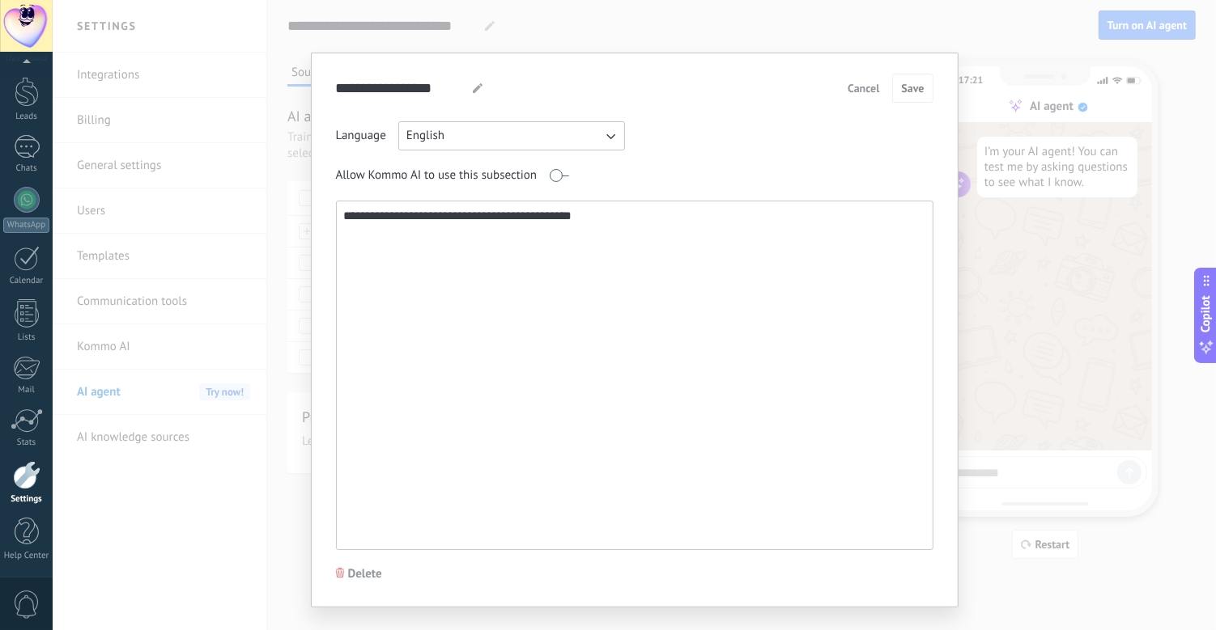
click at [862, 88] on span "Cancel" at bounding box center [863, 88] width 32 height 11
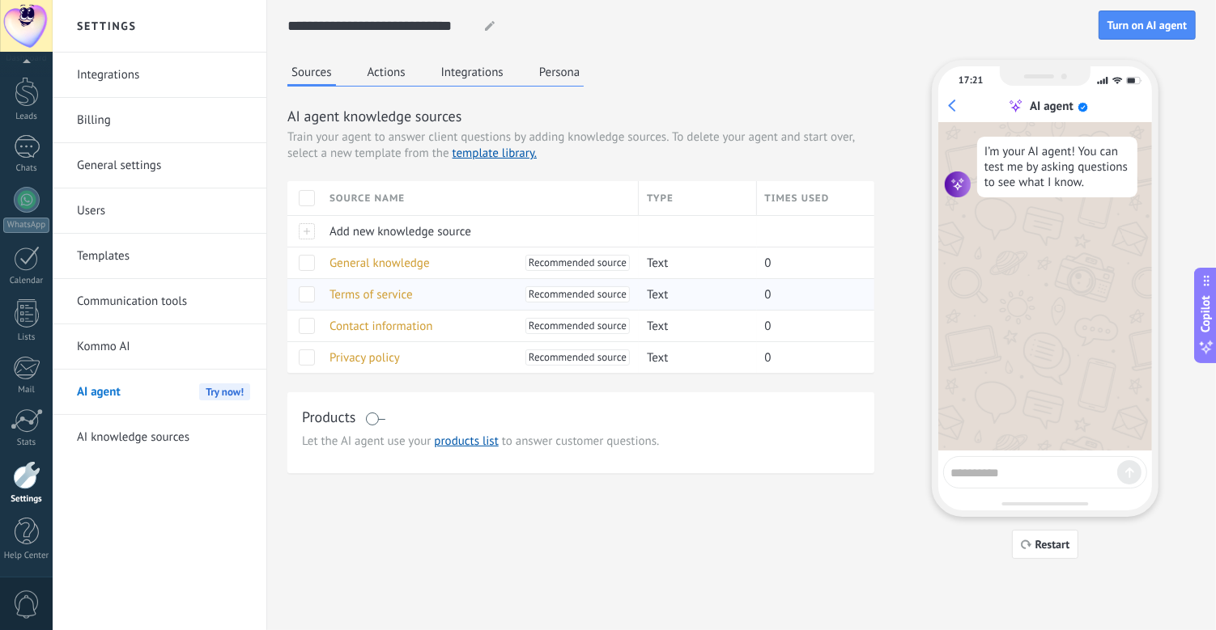
click at [399, 291] on span "Terms of service" at bounding box center [370, 294] width 83 height 15
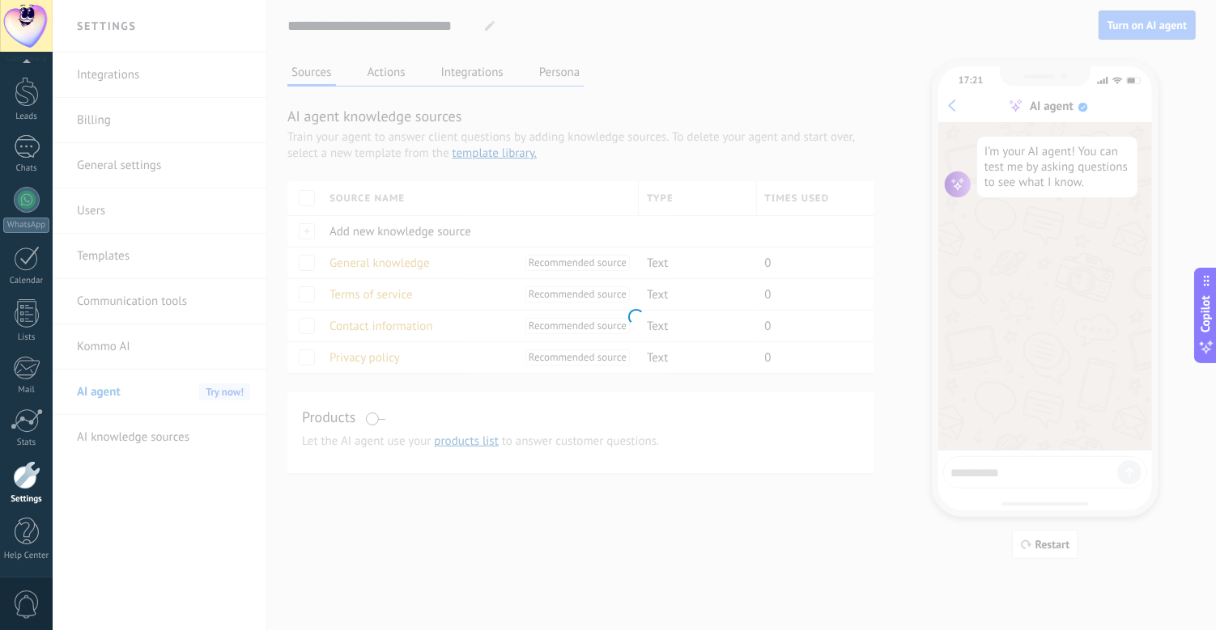
type input "**********"
type textarea "**********"
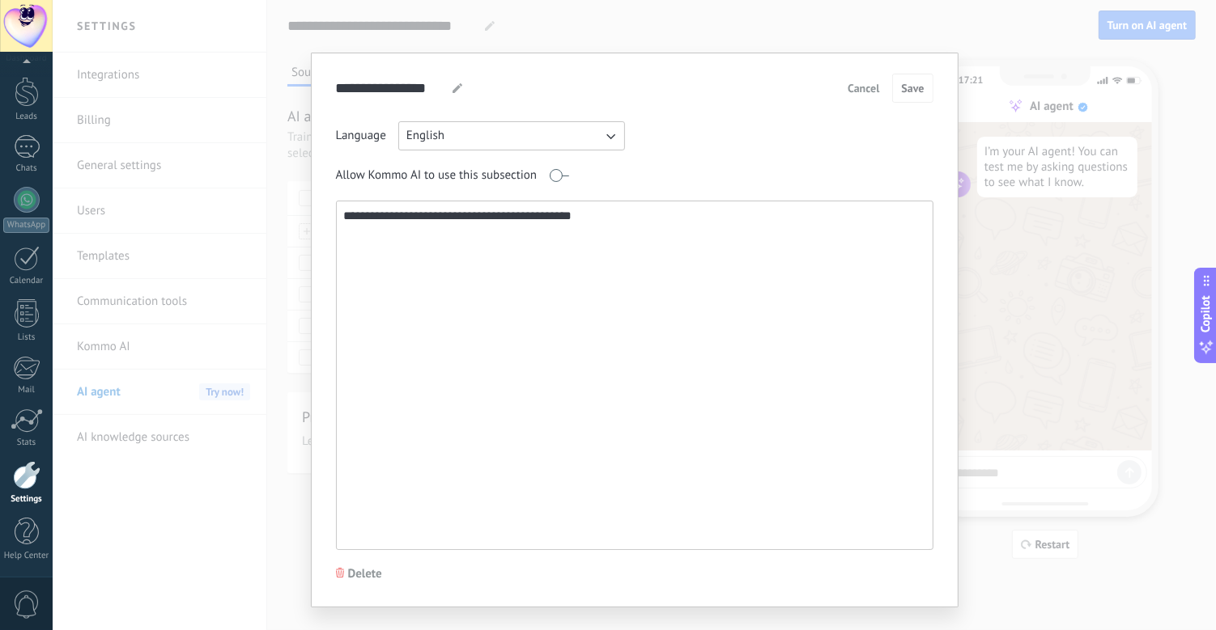
click at [864, 92] on span "Cancel" at bounding box center [863, 88] width 32 height 11
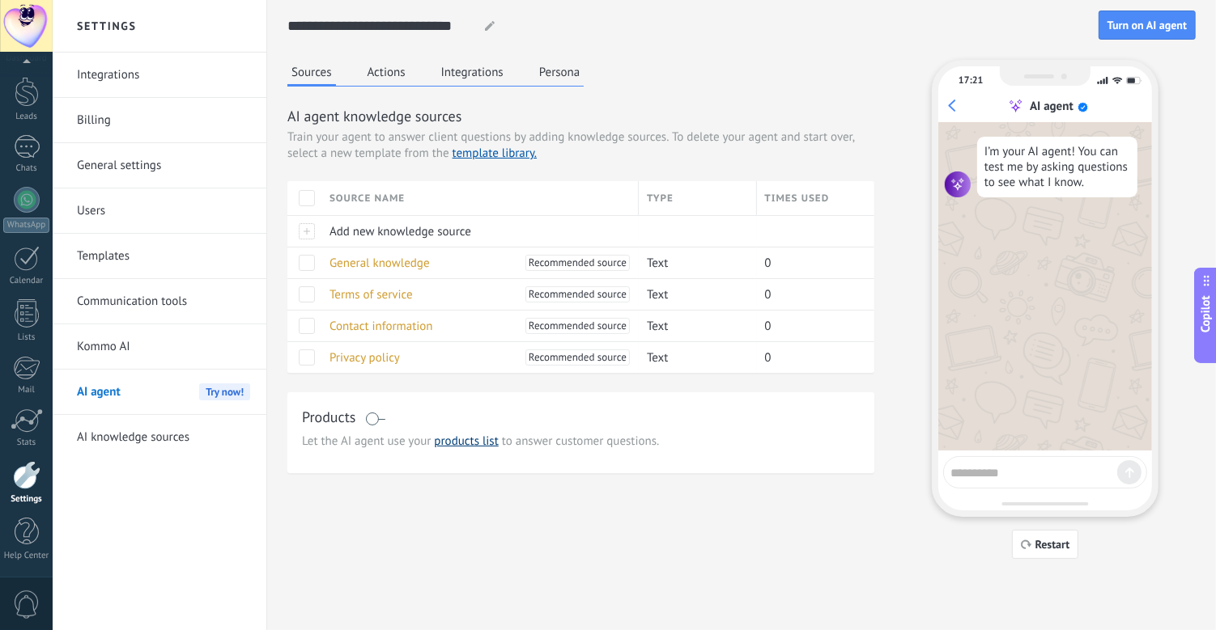
click at [439, 439] on link "products list" at bounding box center [466, 441] width 64 height 15
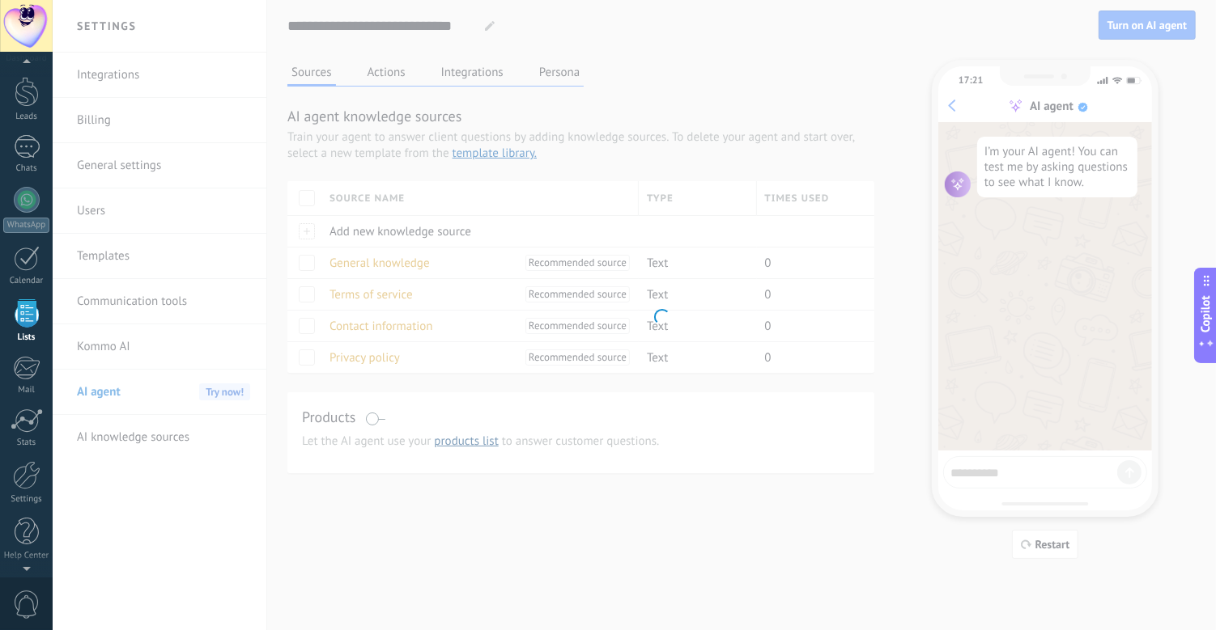
scroll to position [42, 0]
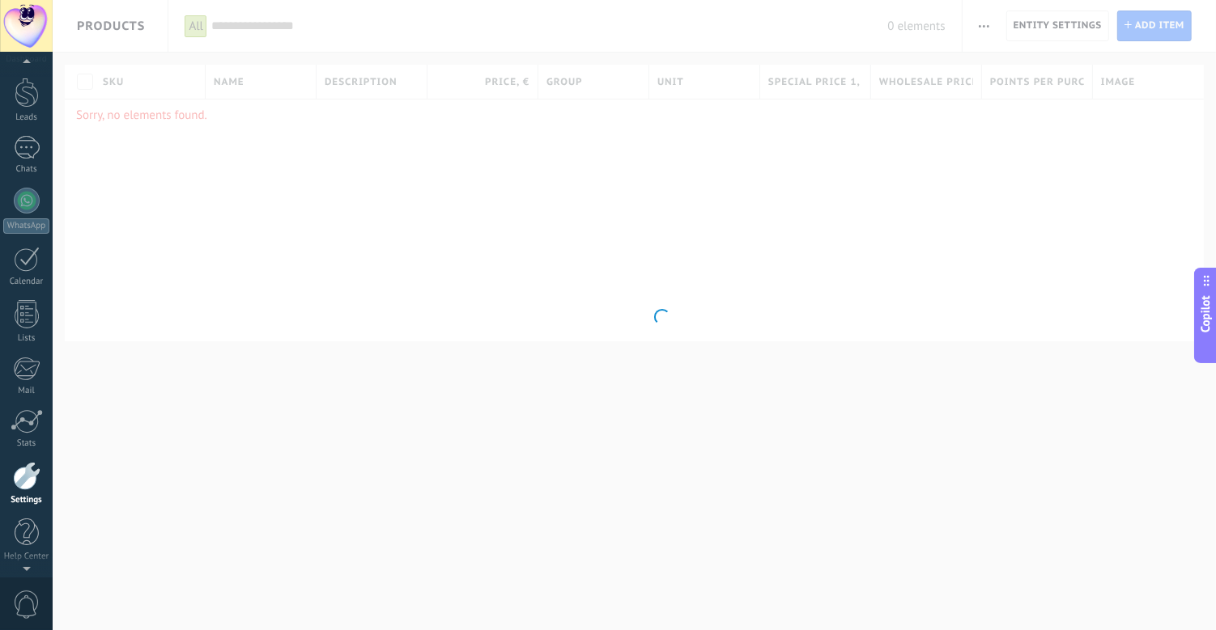
scroll to position [43, 0]
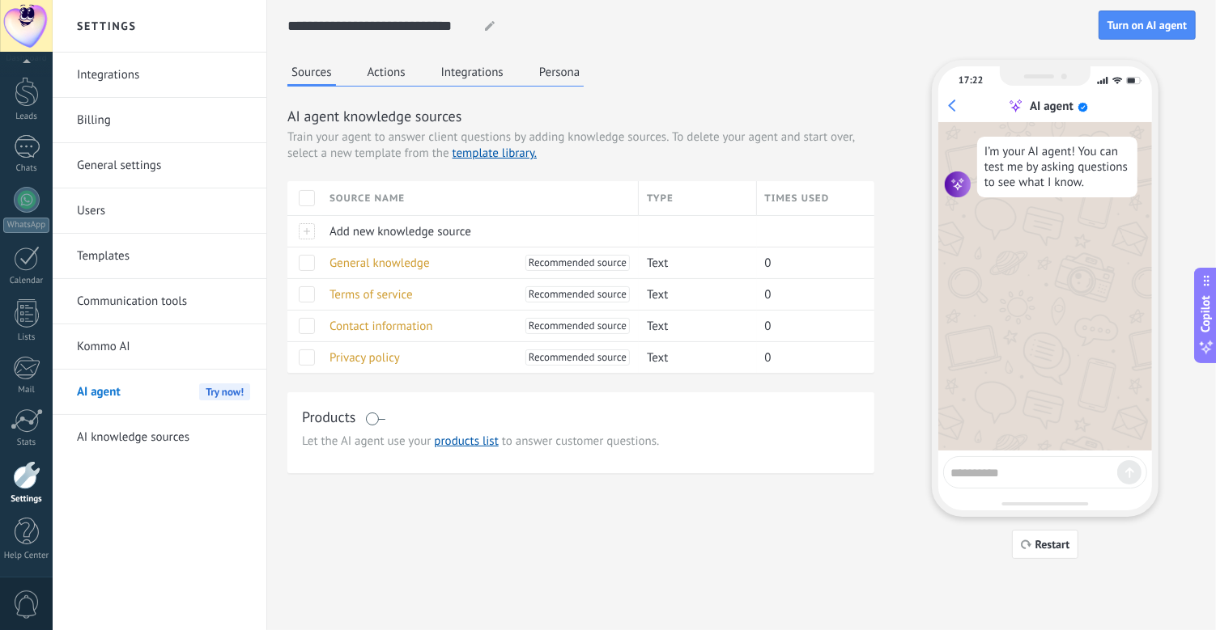
click at [376, 413] on span at bounding box center [375, 419] width 20 height 13
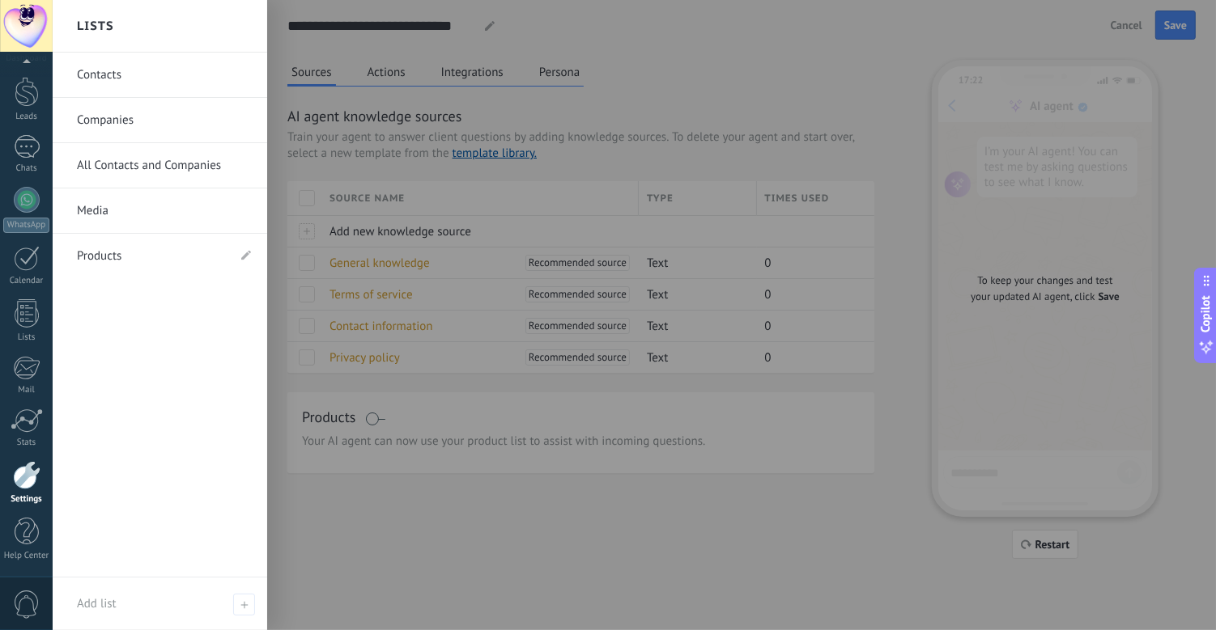
click at [114, 256] on link "Products" at bounding box center [152, 256] width 150 height 45
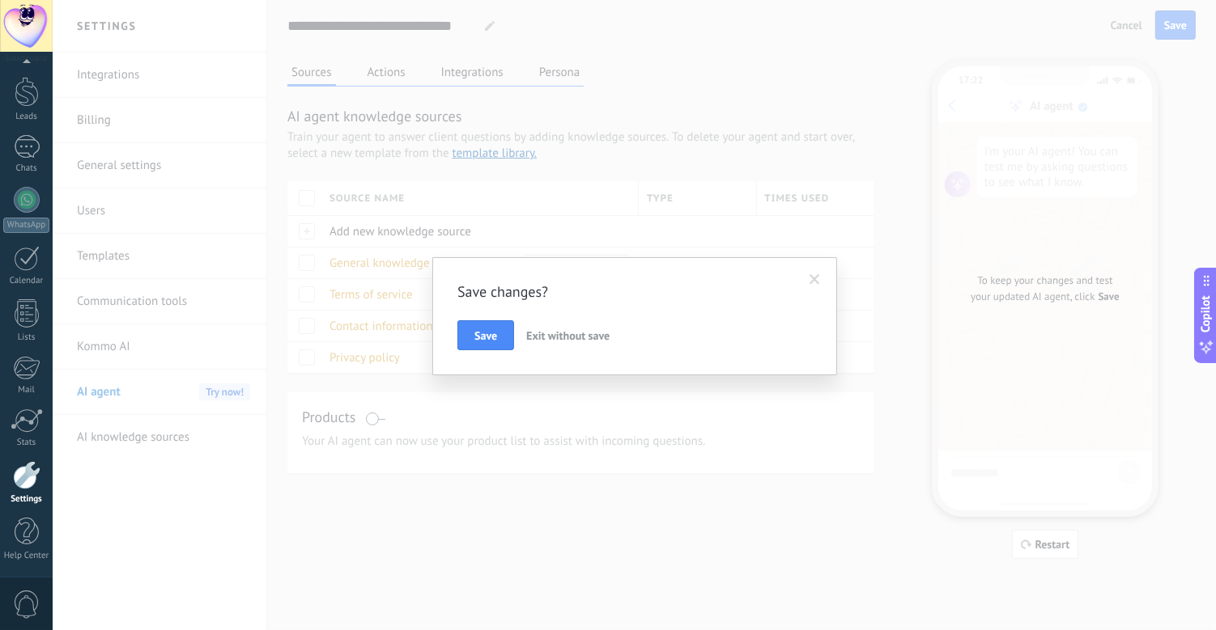
click at [534, 333] on span "Exit without save" at bounding box center [567, 336] width 83 height 15
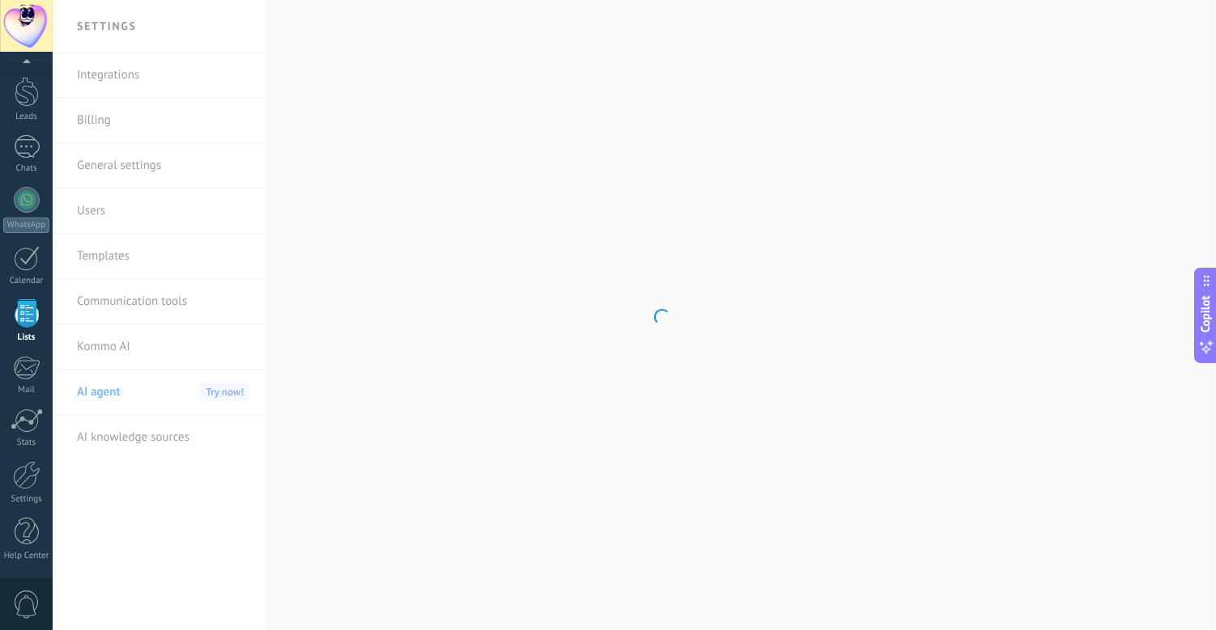
scroll to position [42, 0]
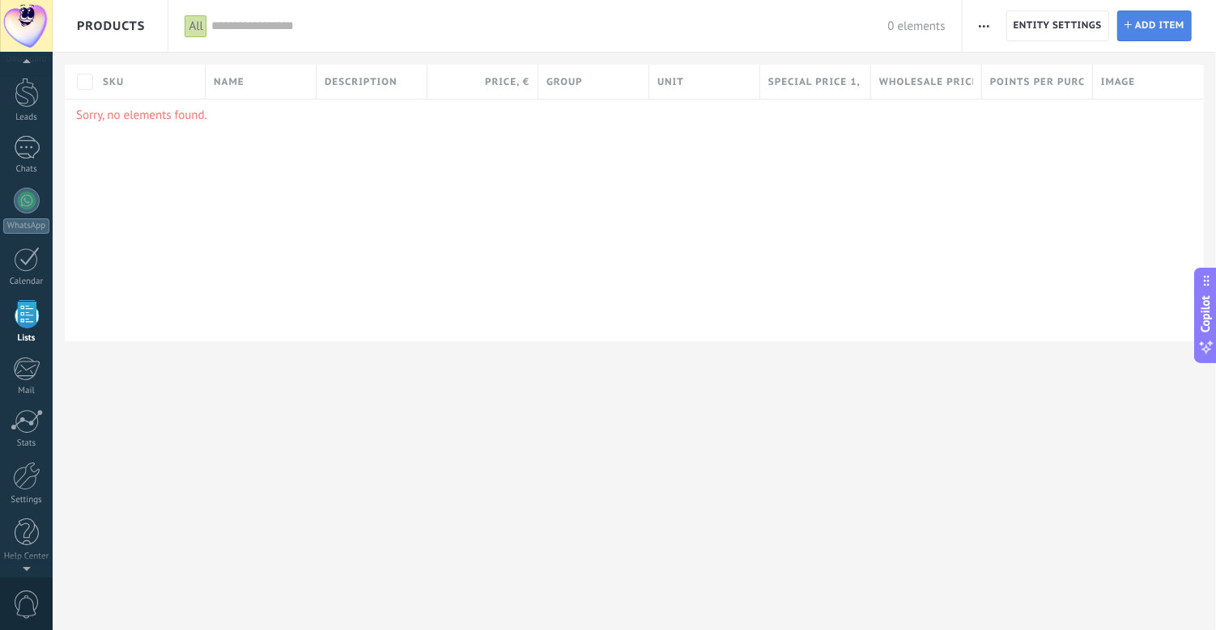
click at [1093, 39] on span "Add item" at bounding box center [1159, 25] width 49 height 29
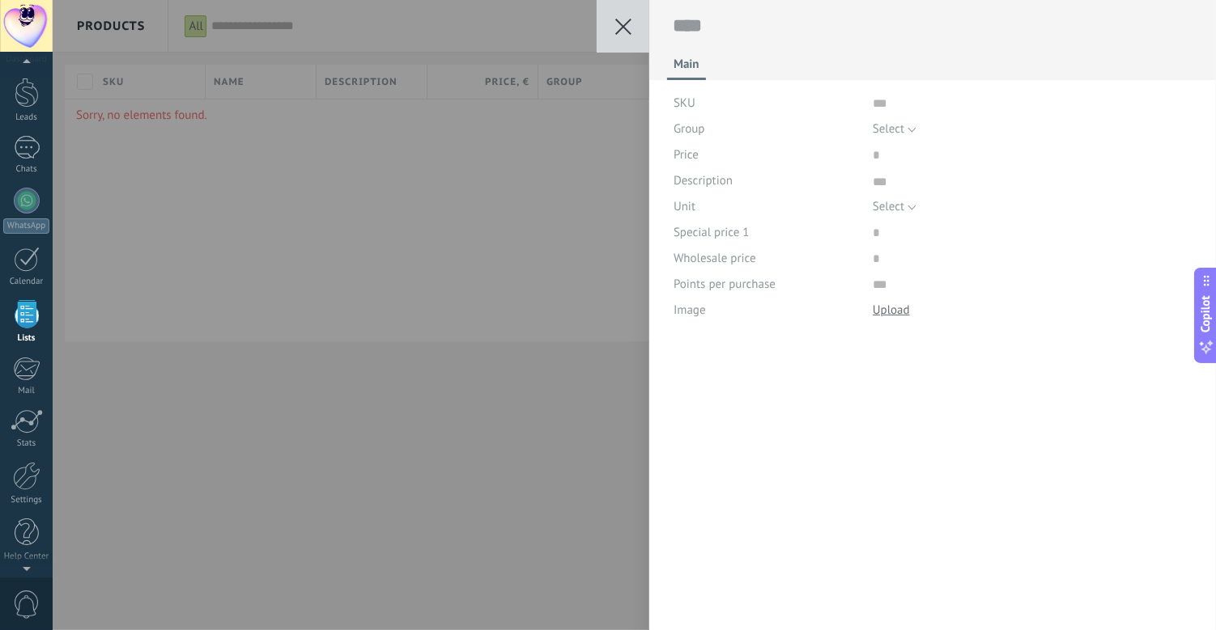
scroll to position [16, 0]
click at [872, 104] on input "text" at bounding box center [1032, 104] width 320 height 26
type input "*"
click at [703, 33] on textarea at bounding box center [933, 26] width 520 height 25
type textarea "*"
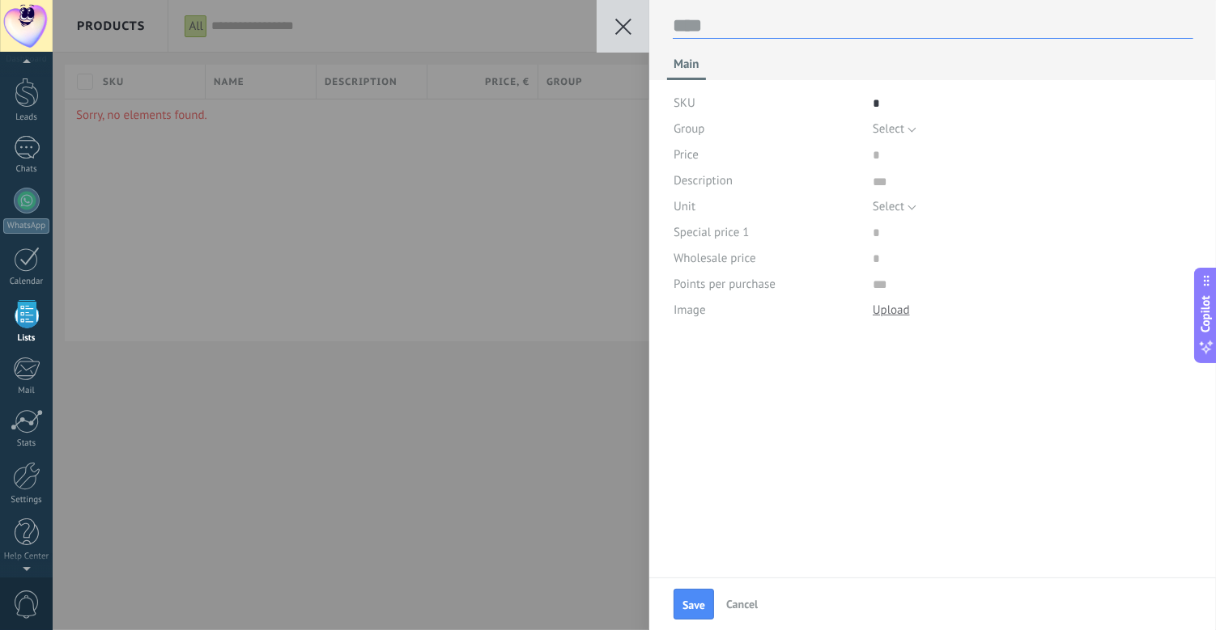
type textarea "*"
type textarea "**"
type textarea "***"
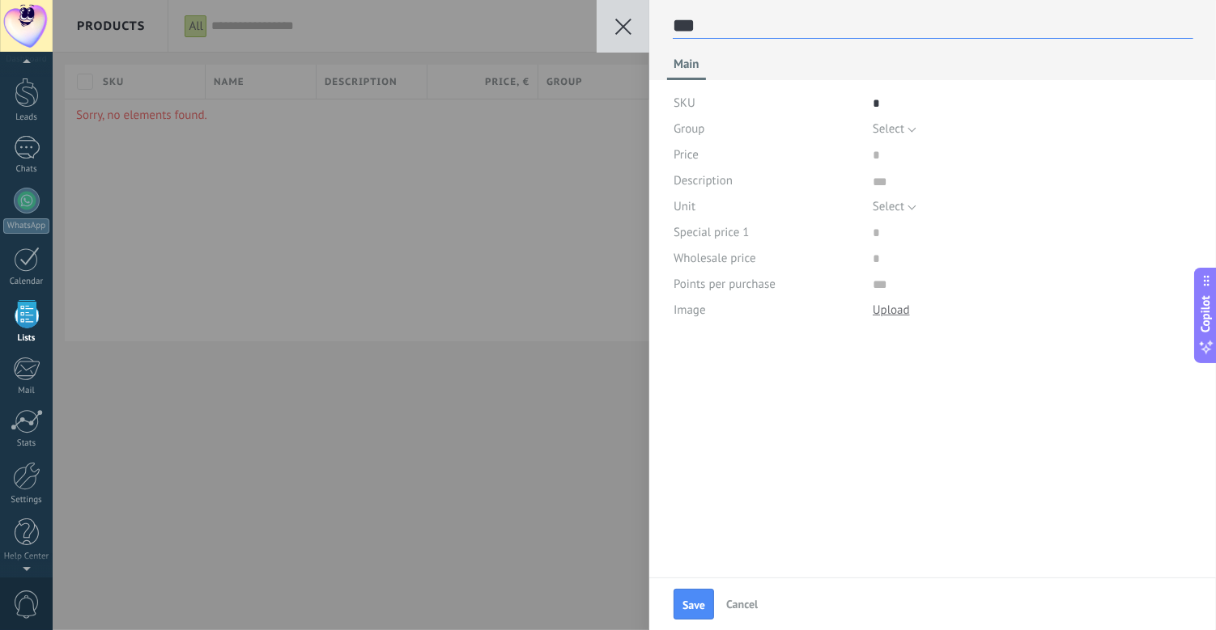
type textarea "****"
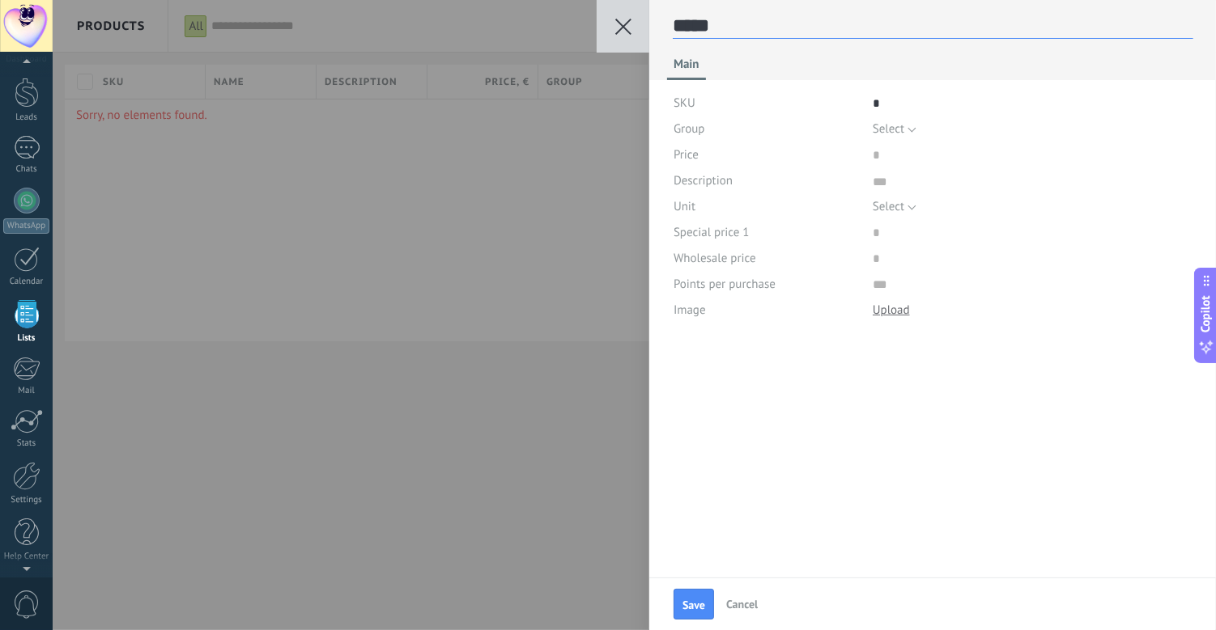
type textarea "******"
type textarea "*******"
type textarea "********"
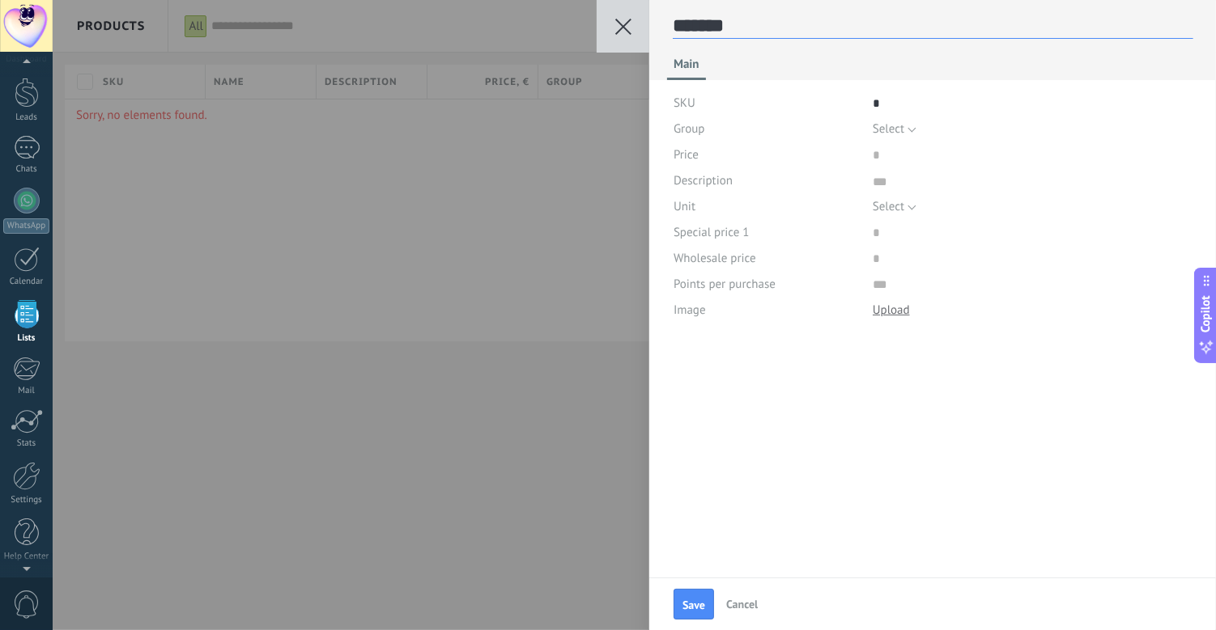
type textarea "********"
type textarea "*********"
type textarea "**********"
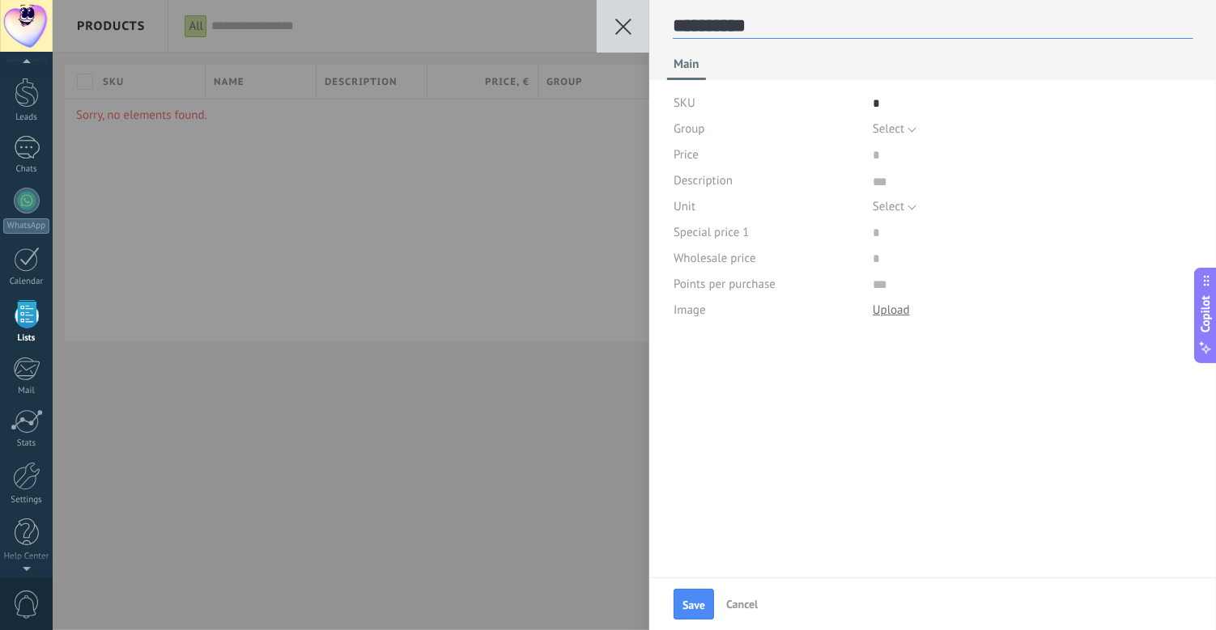
type textarea "**********"
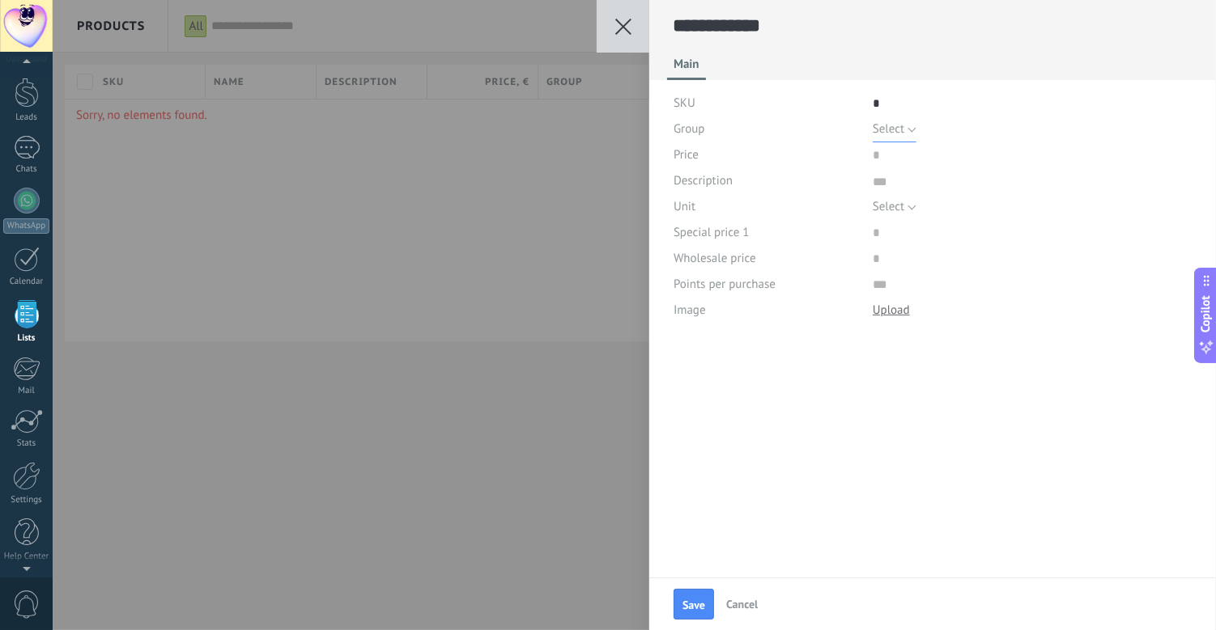
click at [895, 131] on span "Select" at bounding box center [888, 128] width 32 height 15
click at [834, 127] on div "Group" at bounding box center [766, 130] width 187 height 26
click at [879, 152] on input "price" at bounding box center [923, 155] width 103 height 26
type input "*****"
click at [898, 205] on span "Select" at bounding box center [888, 206] width 32 height 15
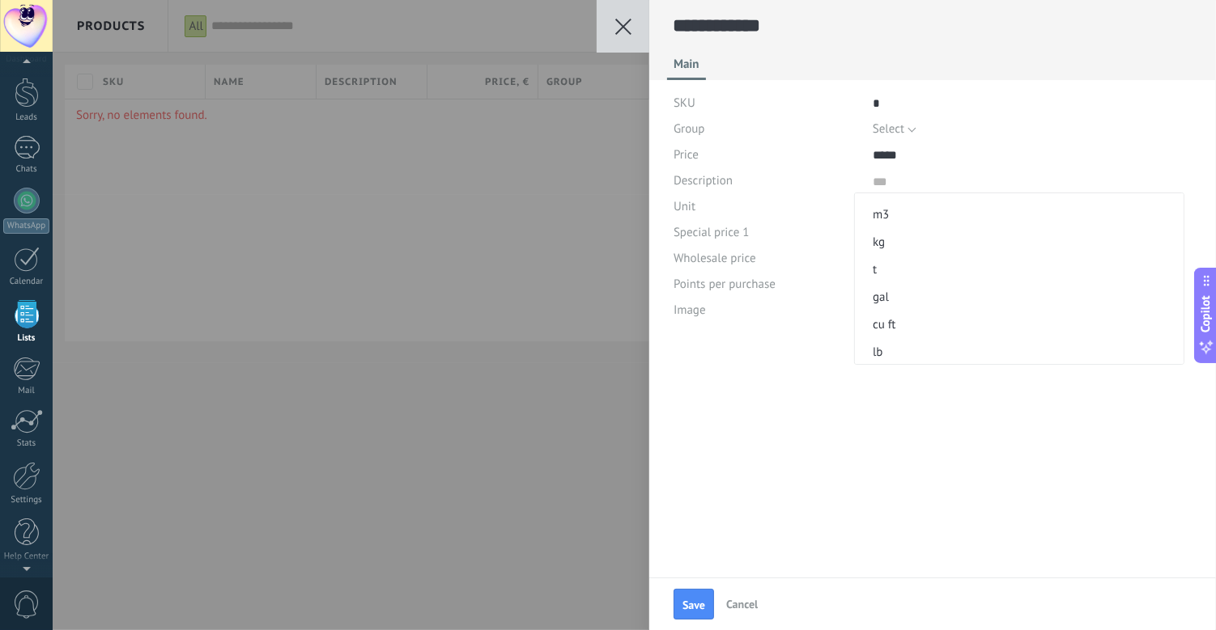
scroll to position [0, 0]
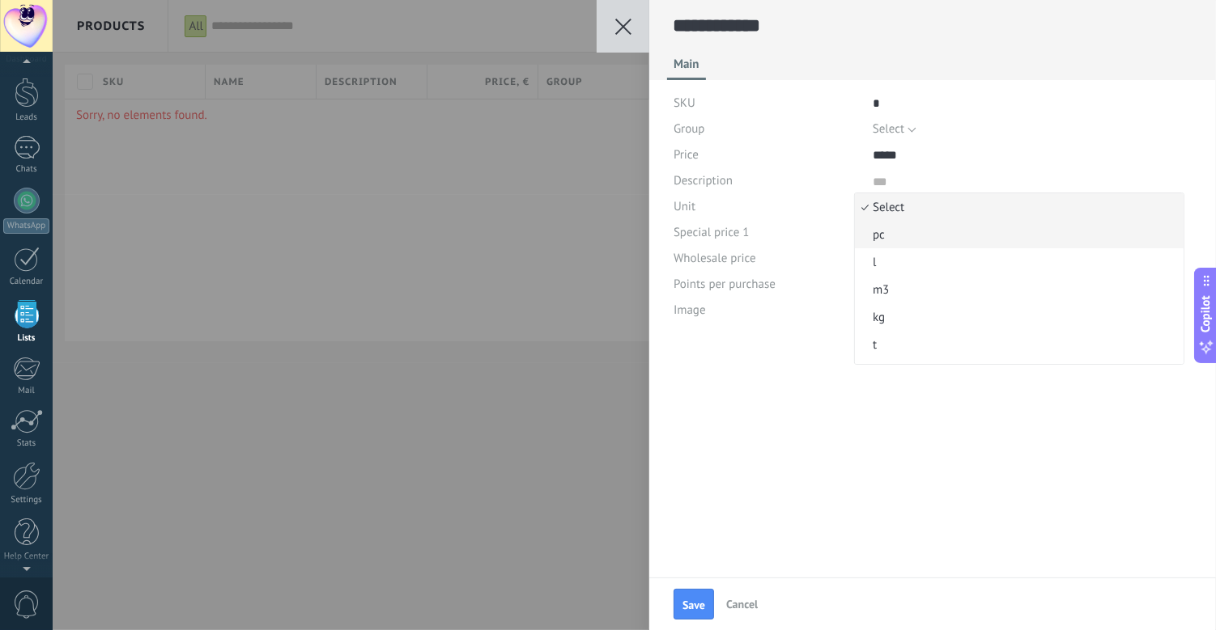
click at [902, 240] on span "pc" at bounding box center [1017, 234] width 324 height 15
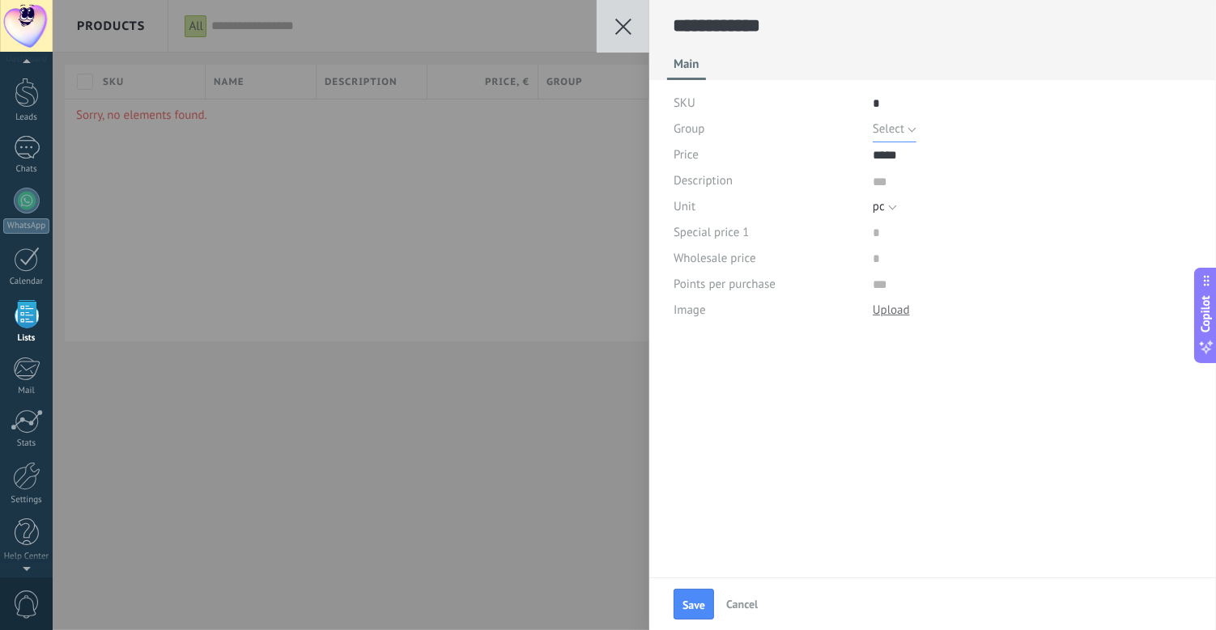
click at [894, 126] on span "Select" at bounding box center [888, 128] width 32 height 15
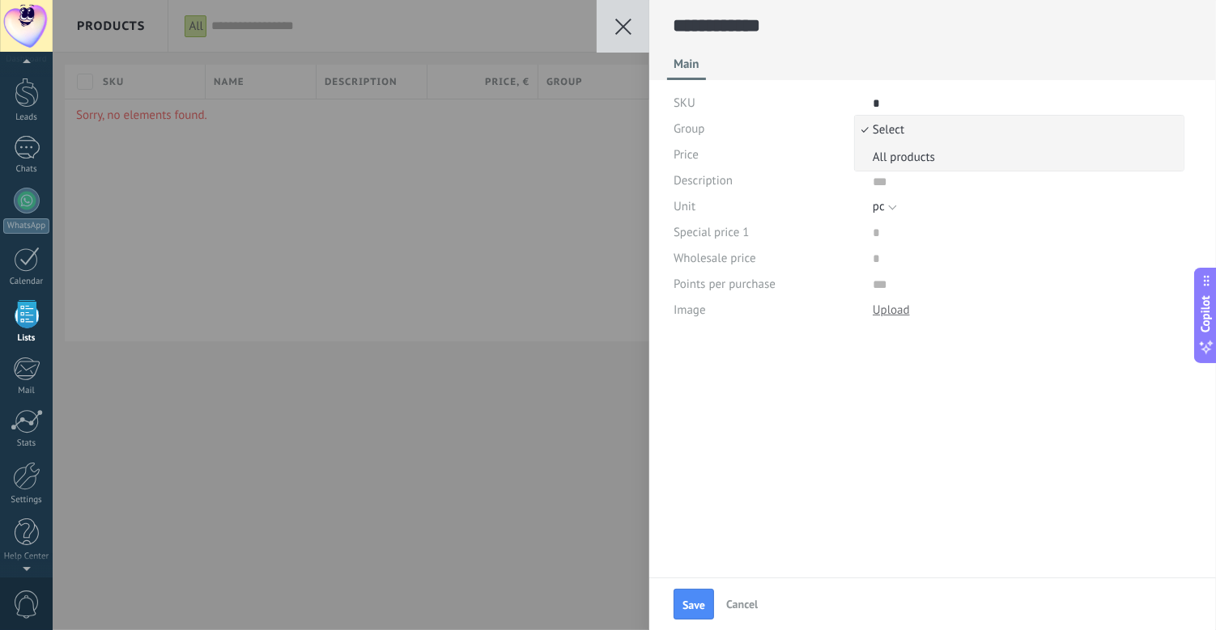
click at [894, 150] on span "All products" at bounding box center [1017, 157] width 324 height 15
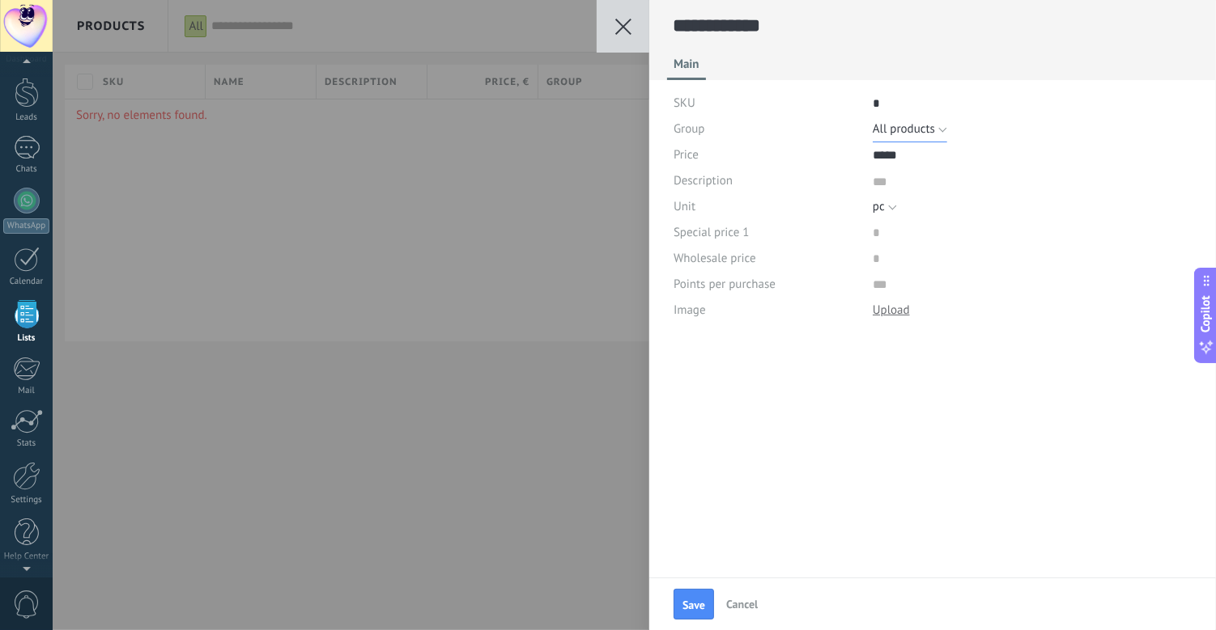
click at [901, 130] on span "All products" at bounding box center [903, 128] width 62 height 15
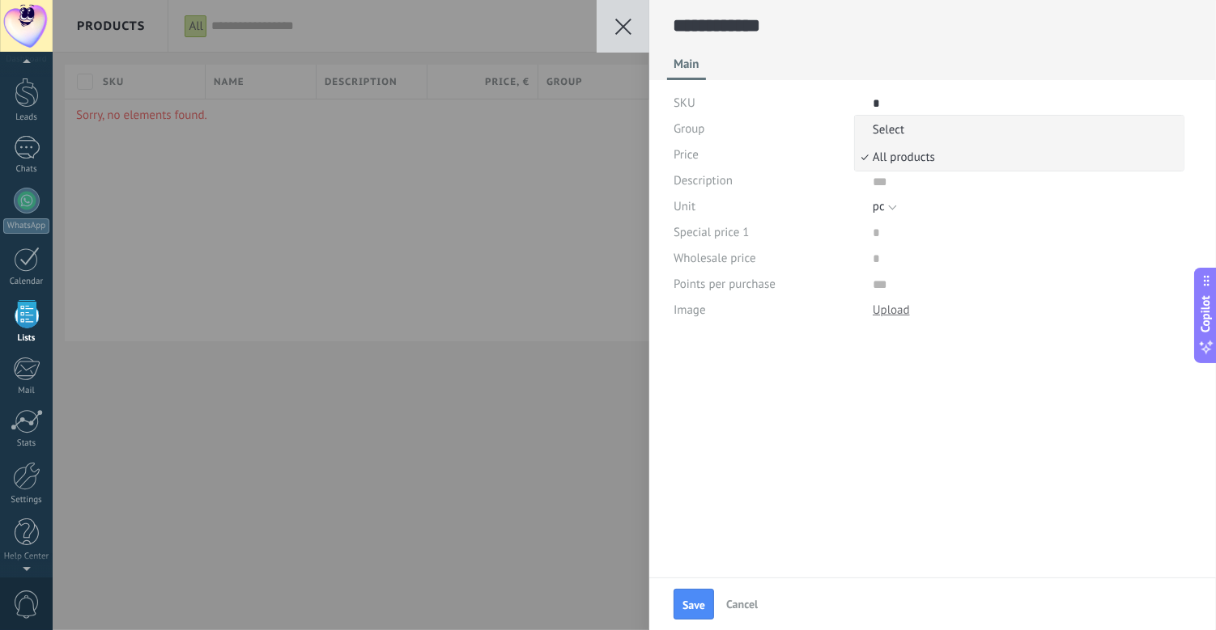
click at [900, 133] on span "Select" at bounding box center [1017, 129] width 324 height 15
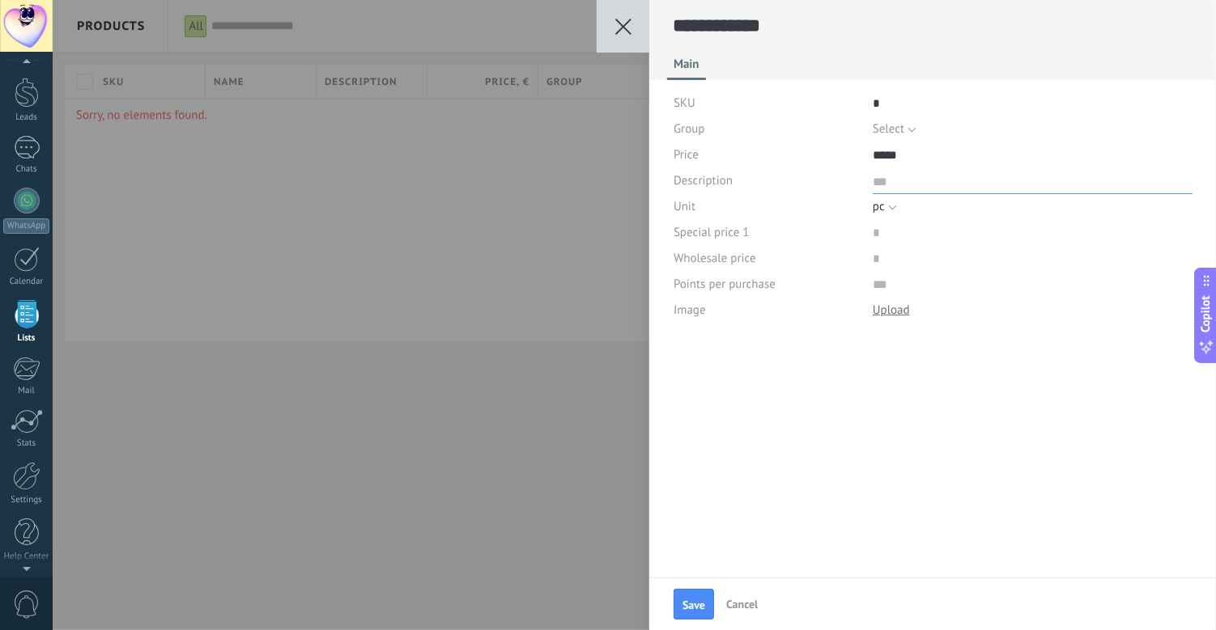
click at [882, 180] on textarea at bounding box center [1032, 181] width 320 height 26
click at [699, 567] on button "Save" at bounding box center [693, 604] width 40 height 31
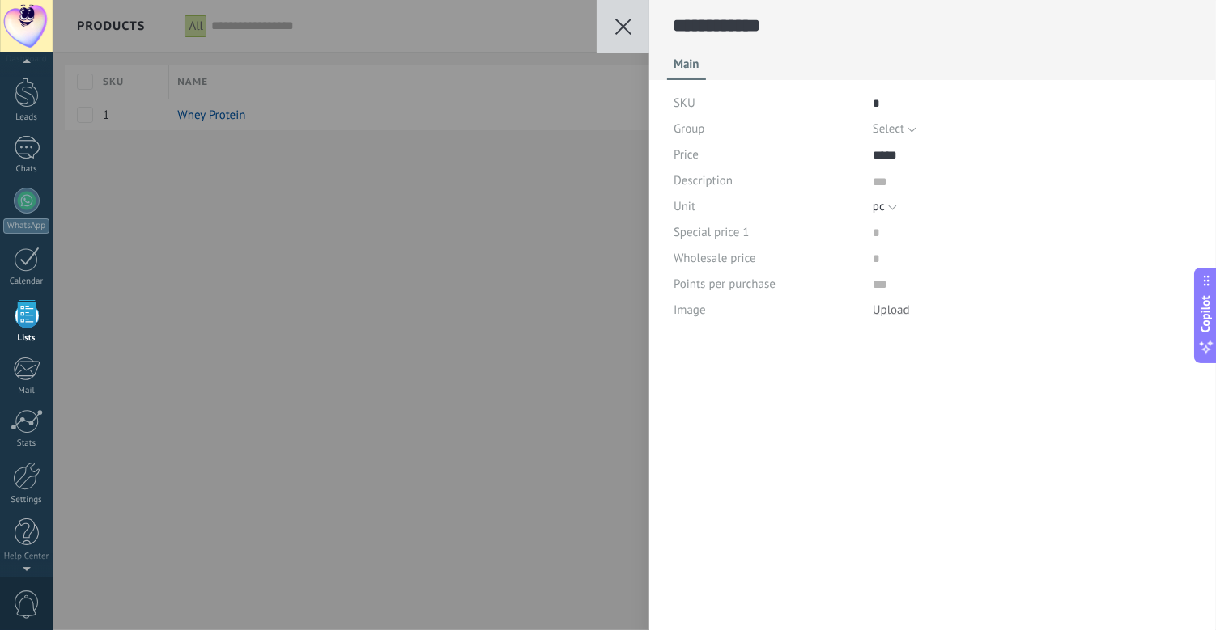
click at [621, 35] on button at bounding box center [622, 26] width 53 height 53
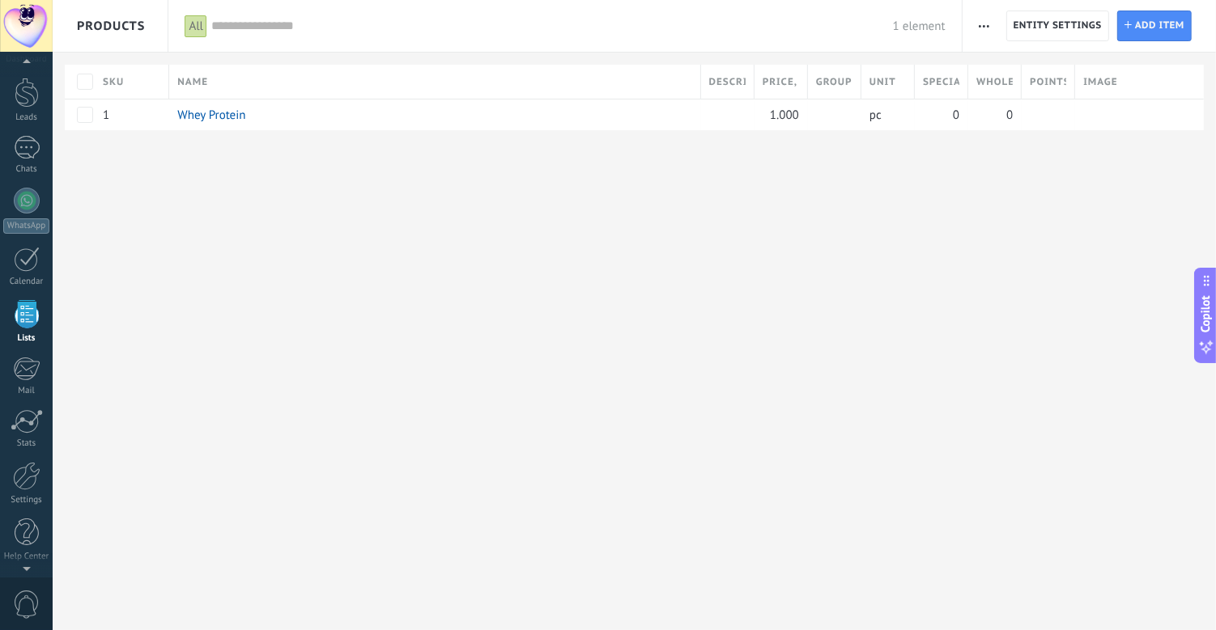
scroll to position [15, 0]
drag, startPoint x: 1073, startPoint y: 83, endPoint x: 1085, endPoint y: 86, distance: 12.4
click at [1085, 86] on div "Points per purchase" at bounding box center [1054, 82] width 66 height 34
click at [1093, 30] on span "Add item" at bounding box center [1159, 25] width 49 height 29
type textarea "***"
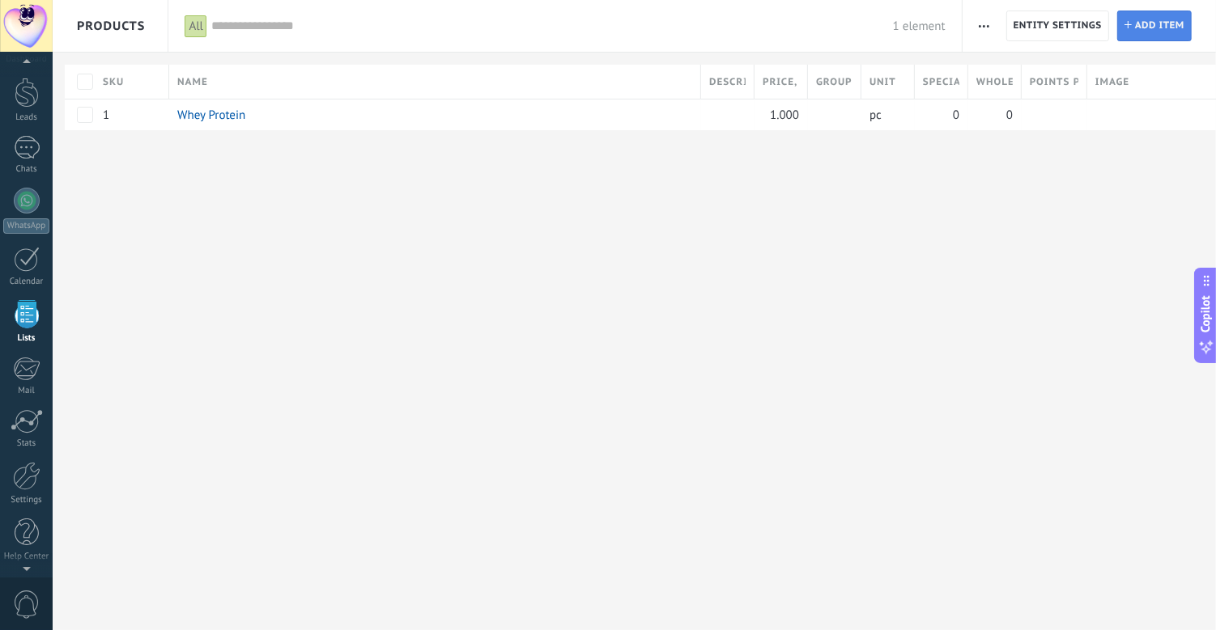
scroll to position [16, 0]
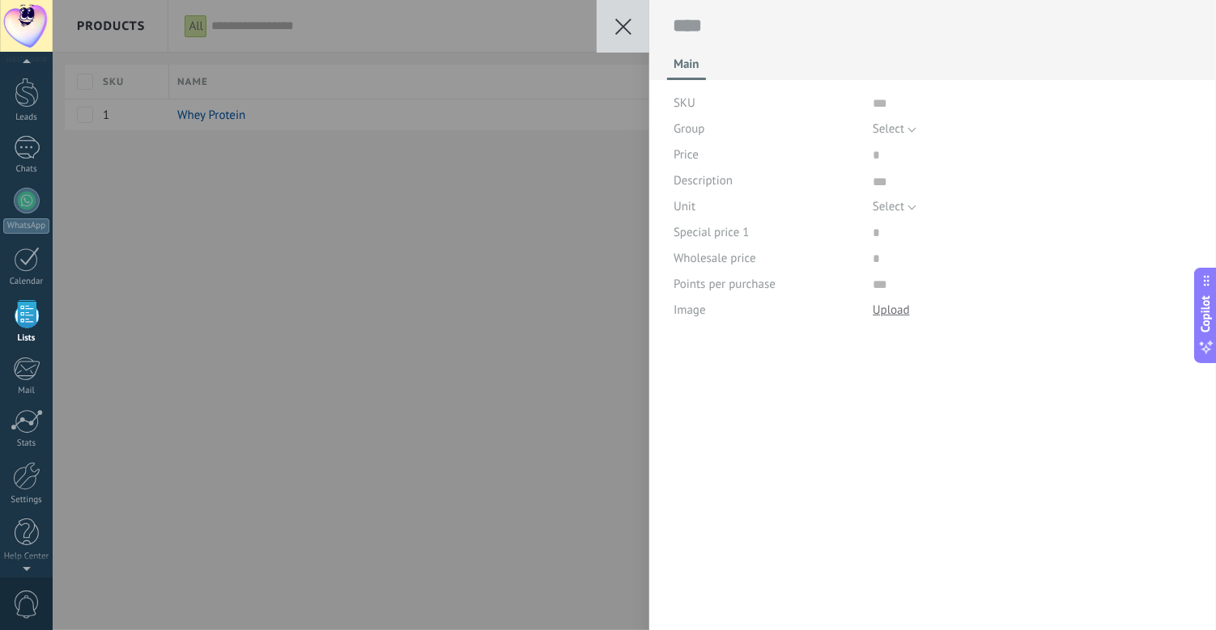
click at [573, 134] on div "Save Cancel Main SKU Group Select All products Select Price Description Unit Se…" at bounding box center [634, 315] width 1163 height 630
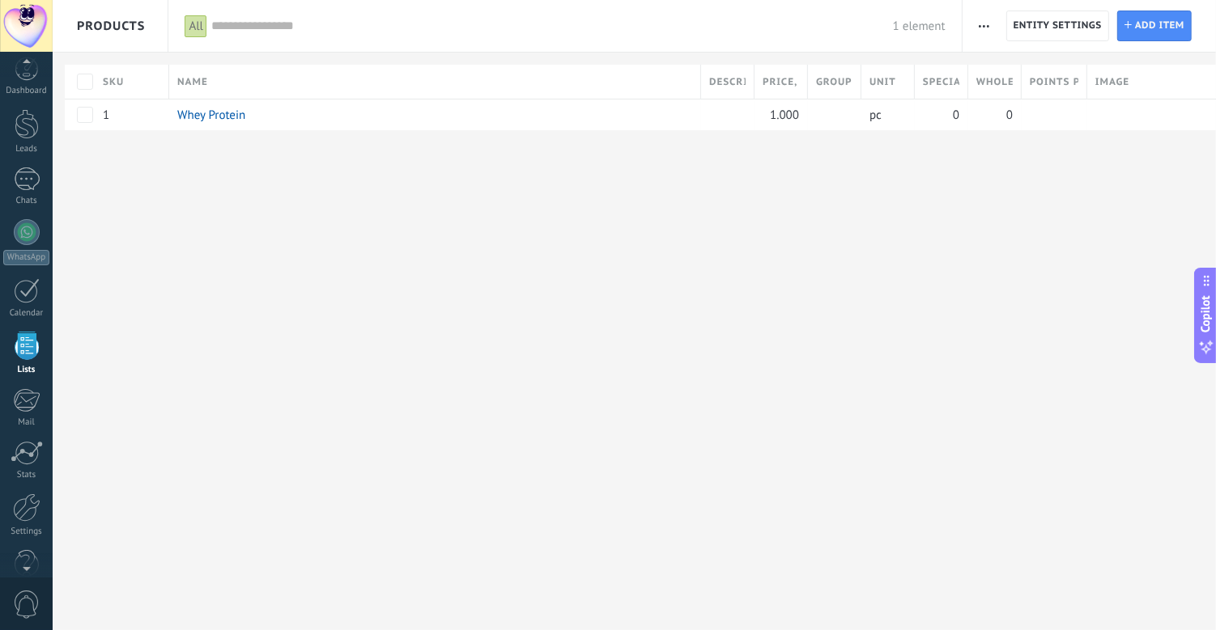
scroll to position [0, 0]
click at [32, 33] on div at bounding box center [26, 26] width 53 height 53
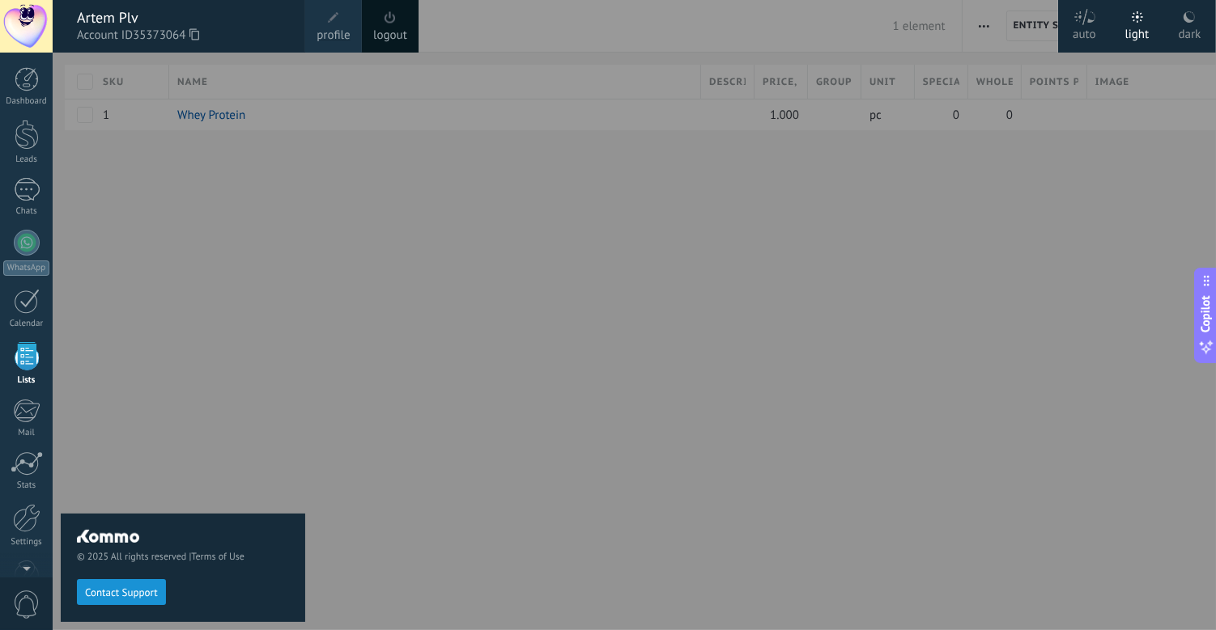
click at [393, 27] on link "logout" at bounding box center [390, 36] width 34 height 18
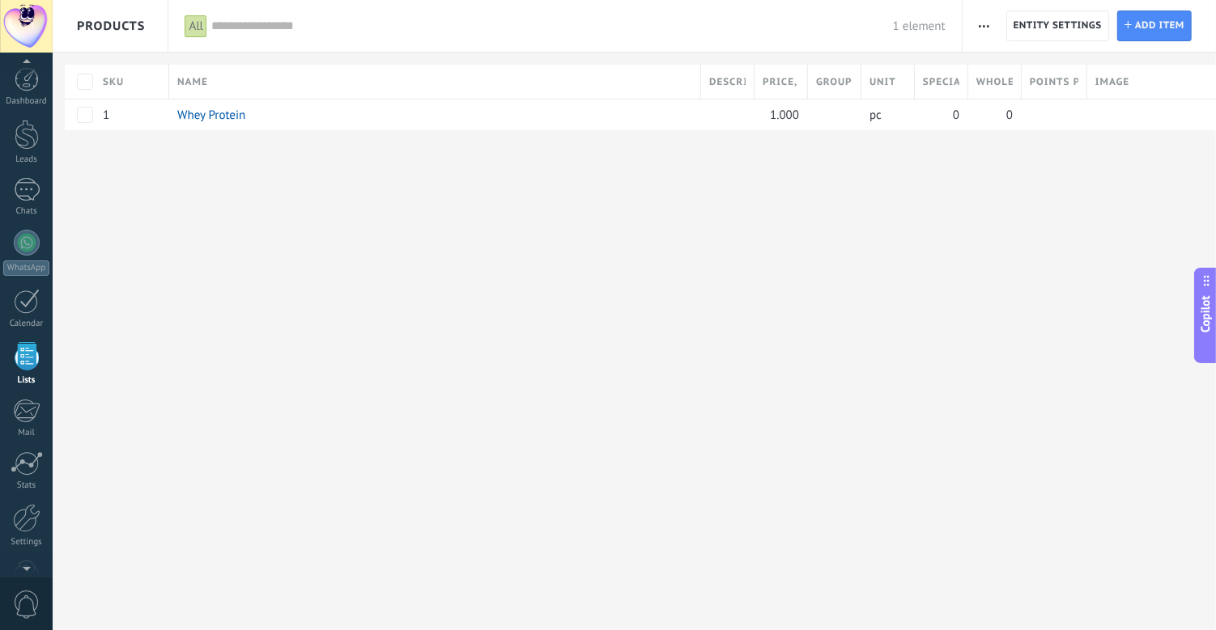
scroll to position [42, 0]
